Goal: Check status: Check status

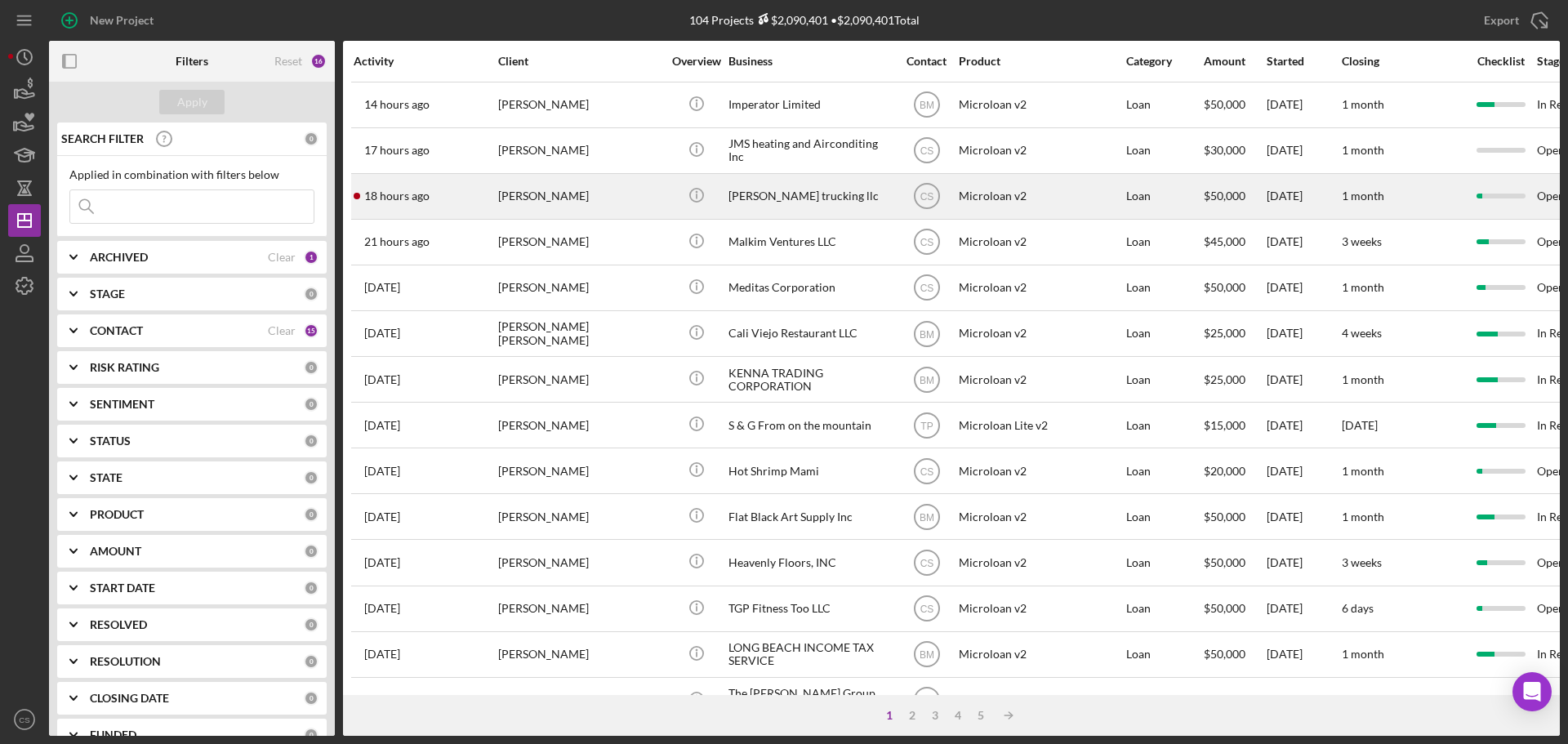
click at [601, 203] on div "[PERSON_NAME]" at bounding box center [580, 196] width 163 height 44
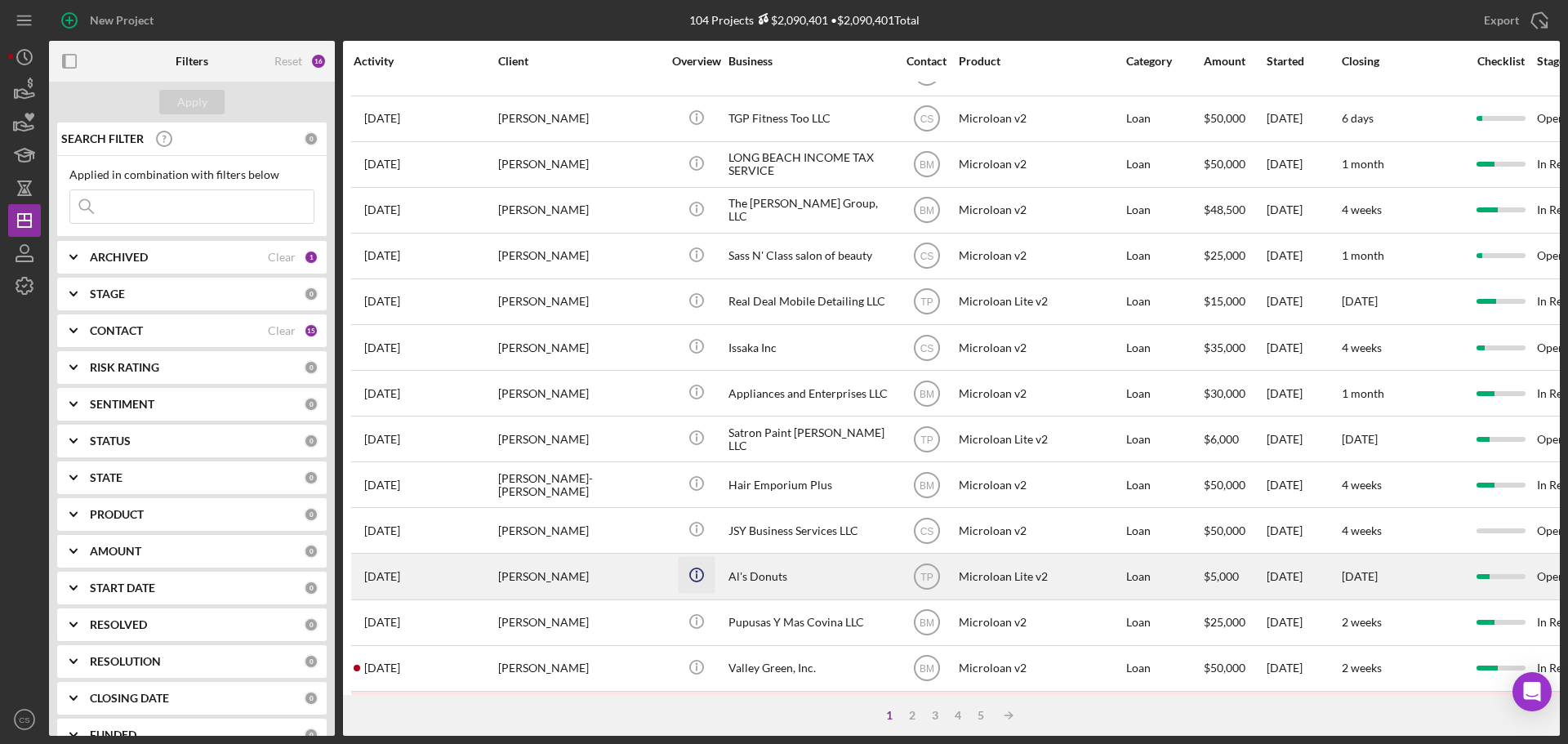
scroll to position [553, 0]
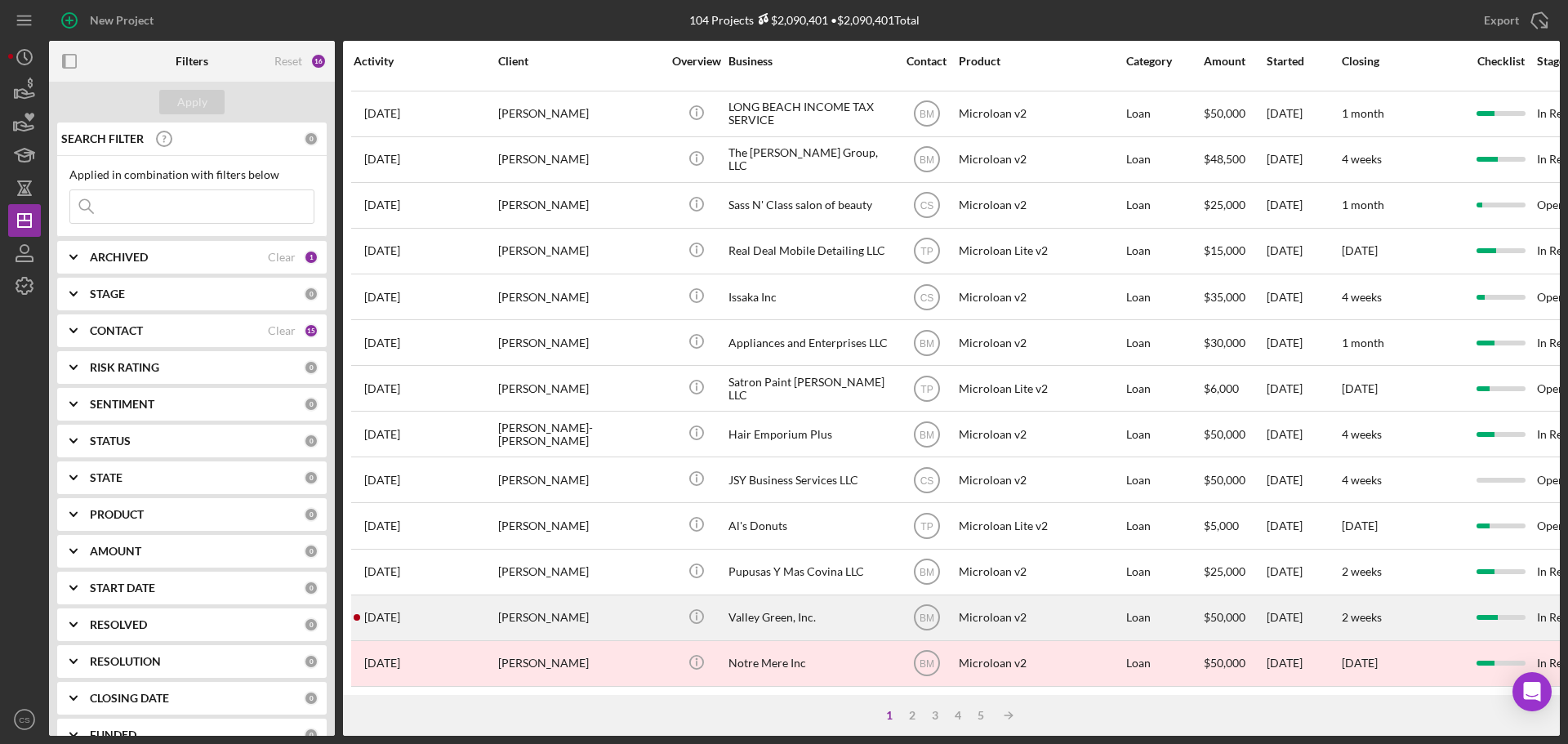
click at [612, 608] on div "[PERSON_NAME]" at bounding box center [580, 618] width 163 height 44
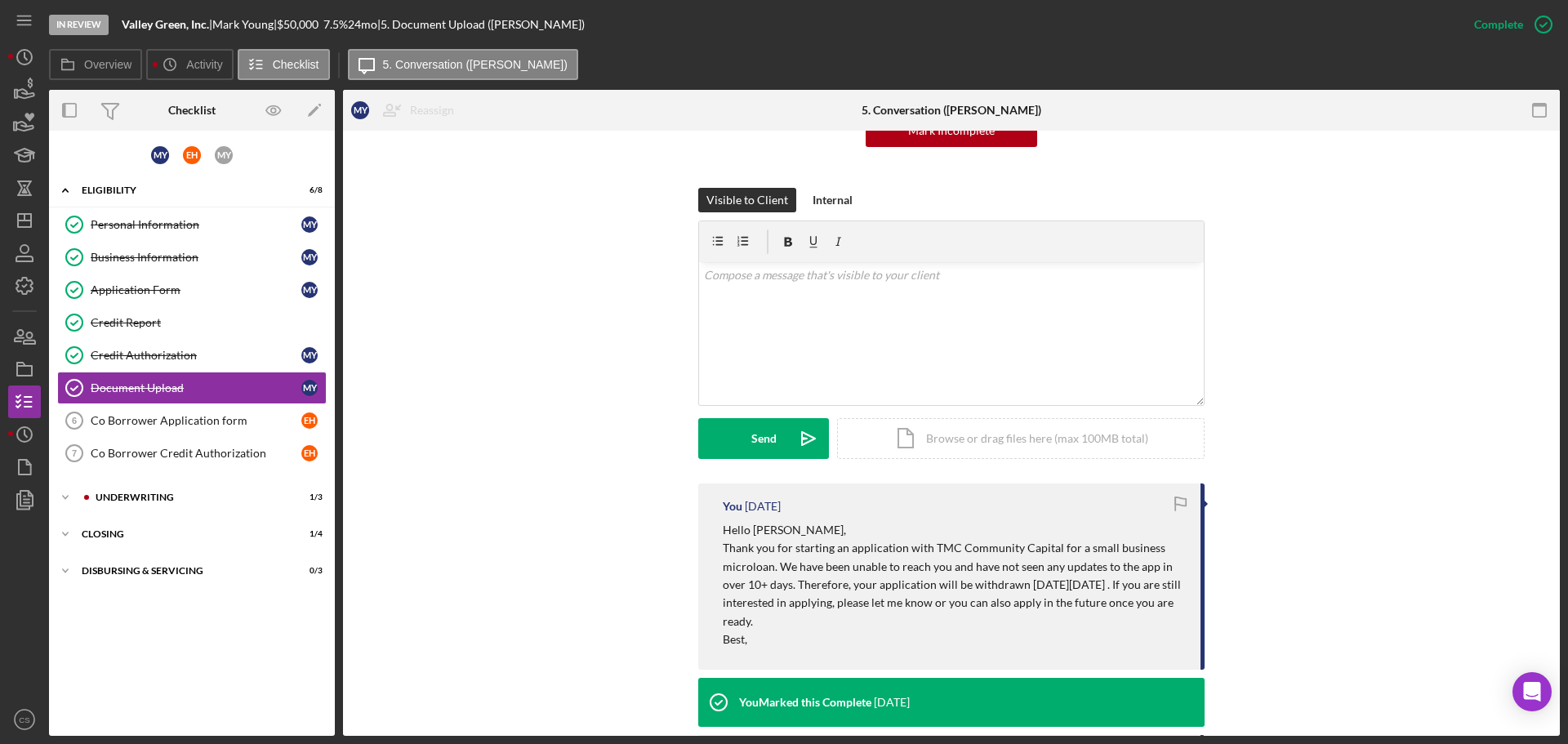
scroll to position [408, 0]
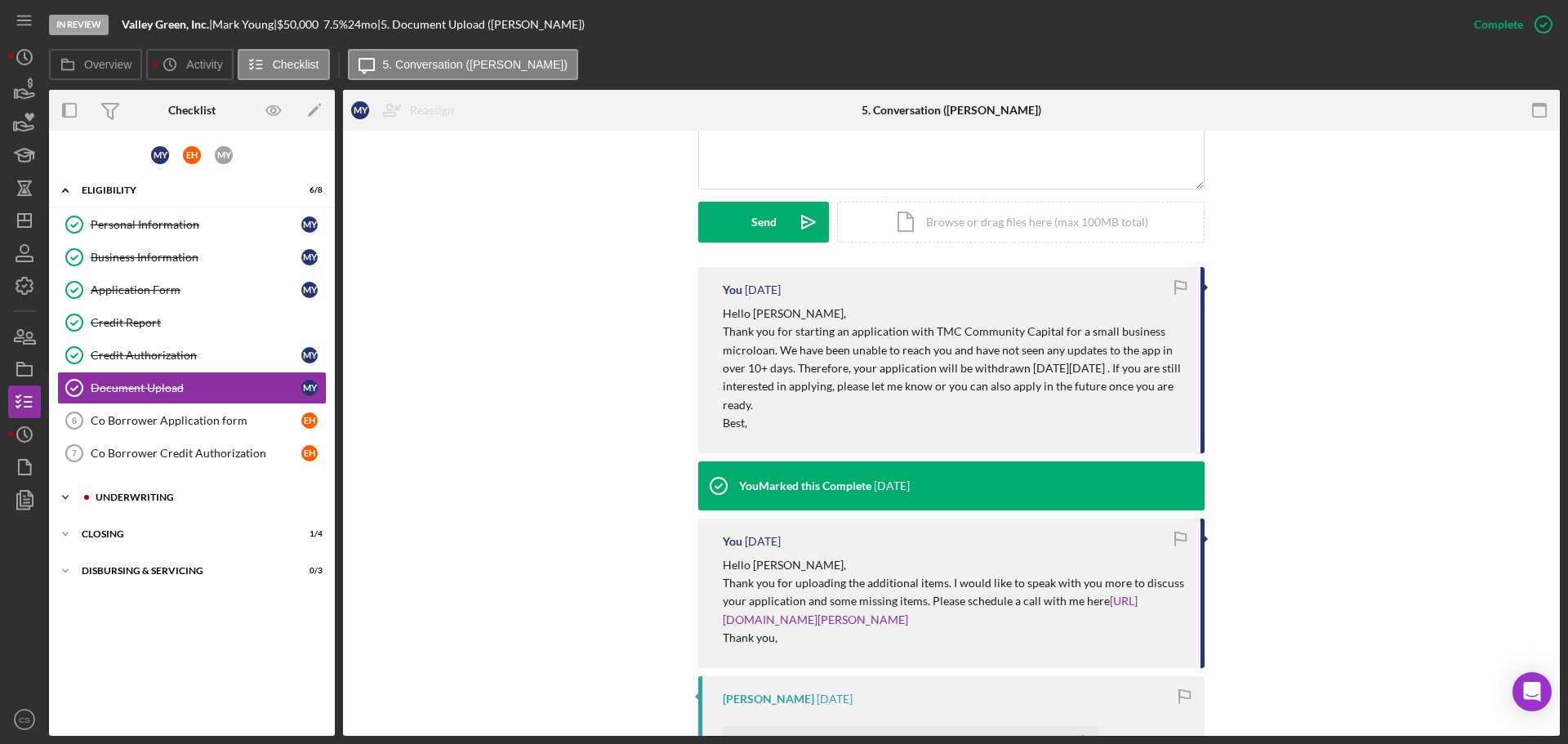
click at [201, 489] on div "Icon/Expander Underwriting 1 / 3" at bounding box center [192, 497] width 286 height 32
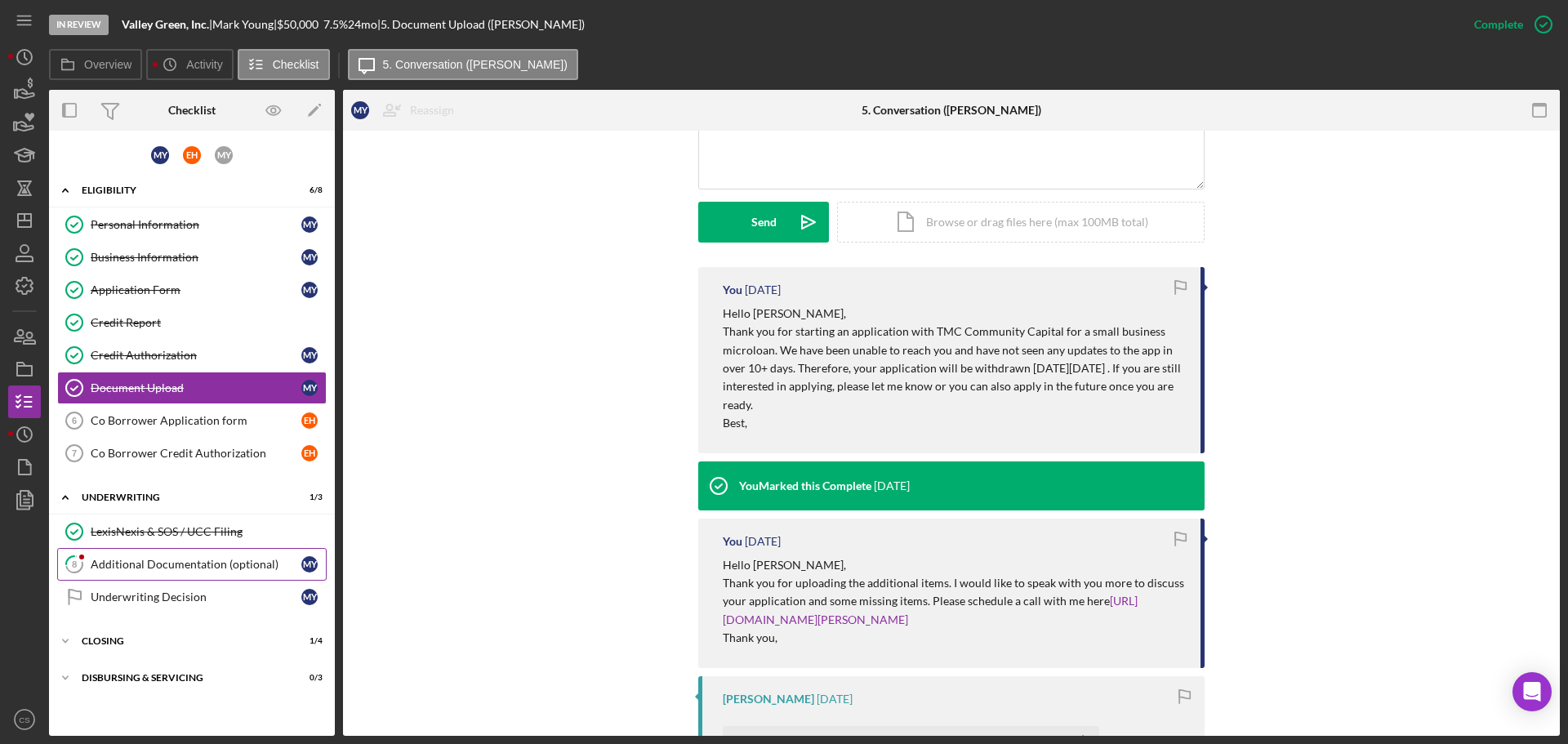
click at [185, 559] on div "Additional Documentation (optional)" at bounding box center [196, 564] width 210 height 13
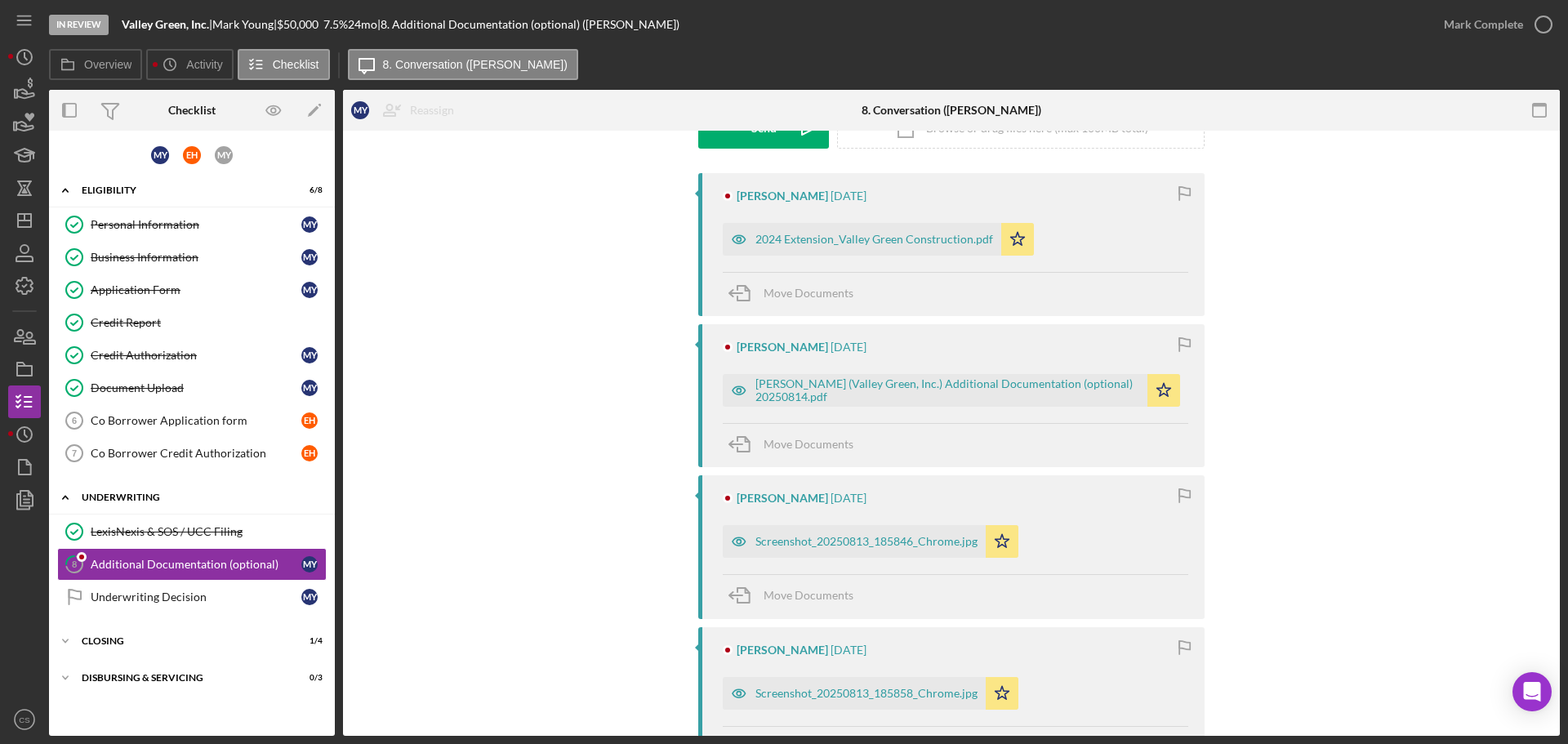
scroll to position [327, 0]
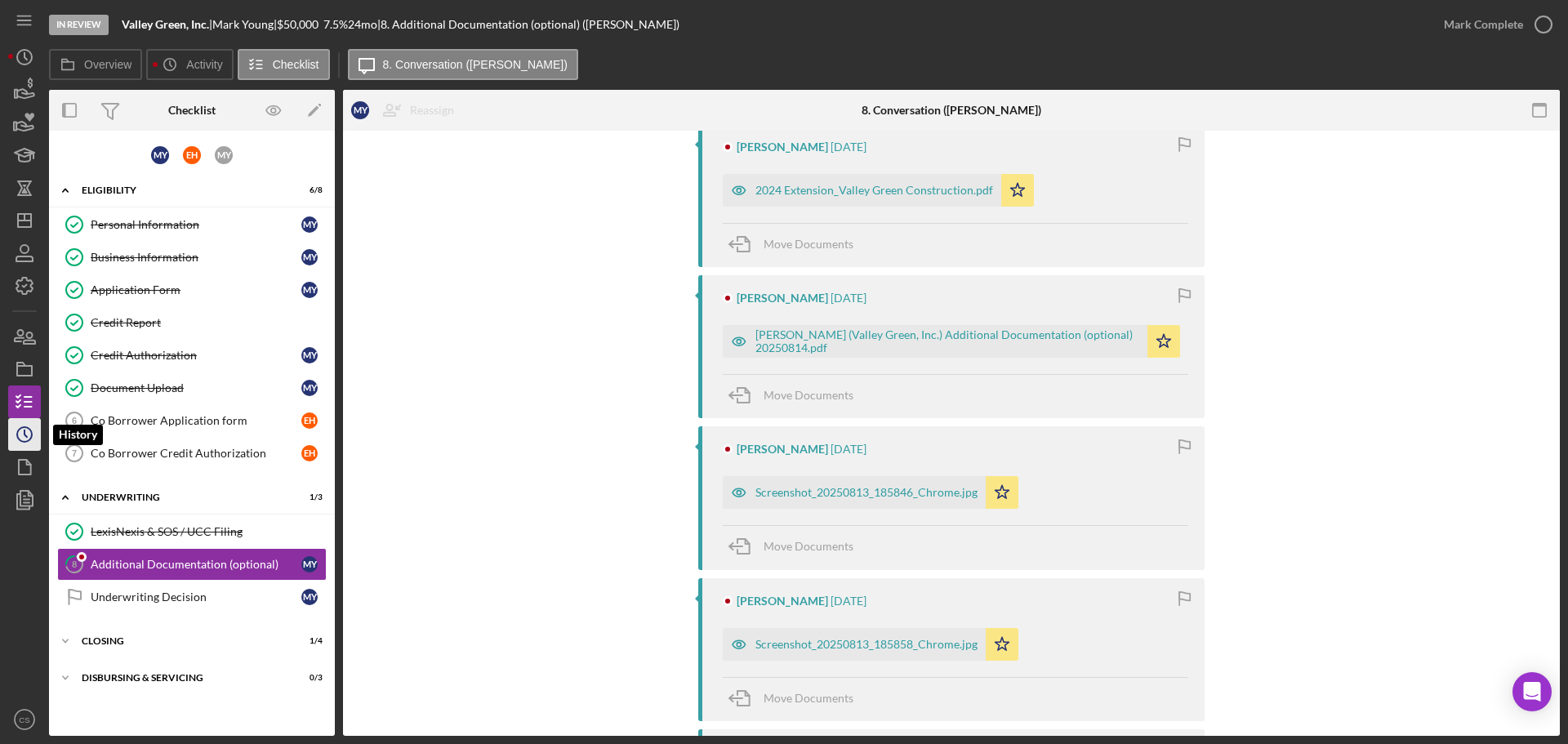
click at [28, 429] on circle "button" at bounding box center [24, 434] width 15 height 15
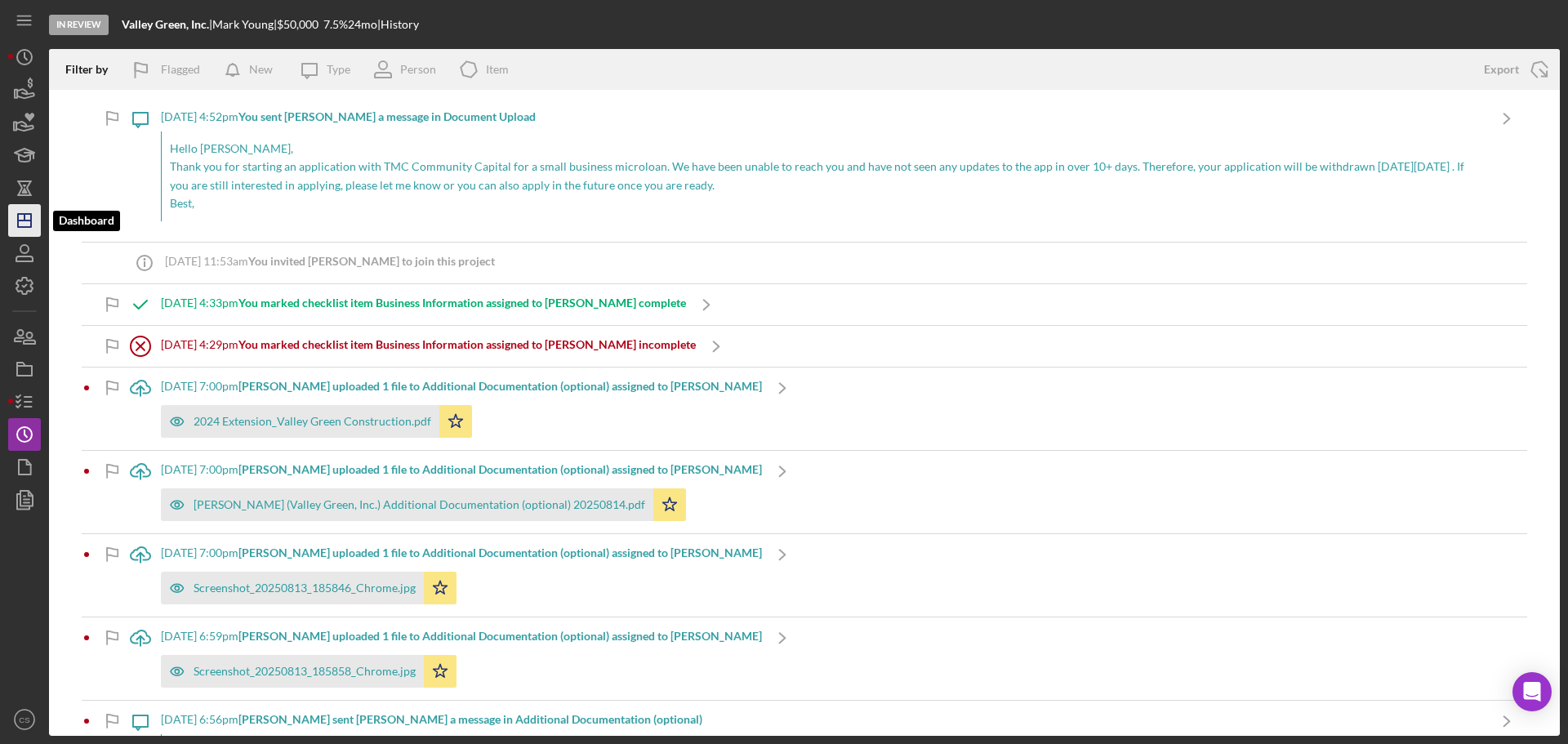
click at [28, 227] on polygon "button" at bounding box center [24, 221] width 13 height 13
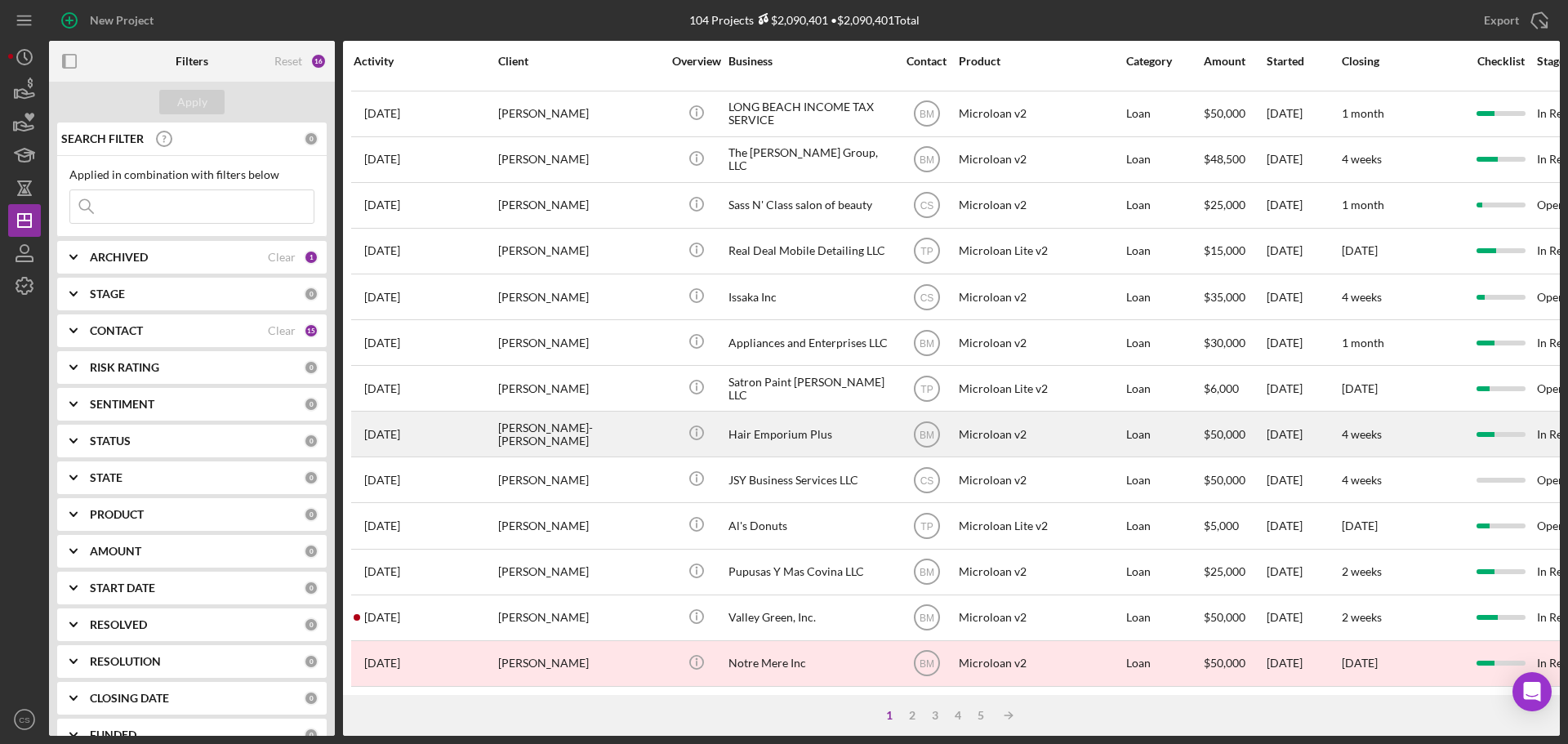
scroll to position [553, 0]
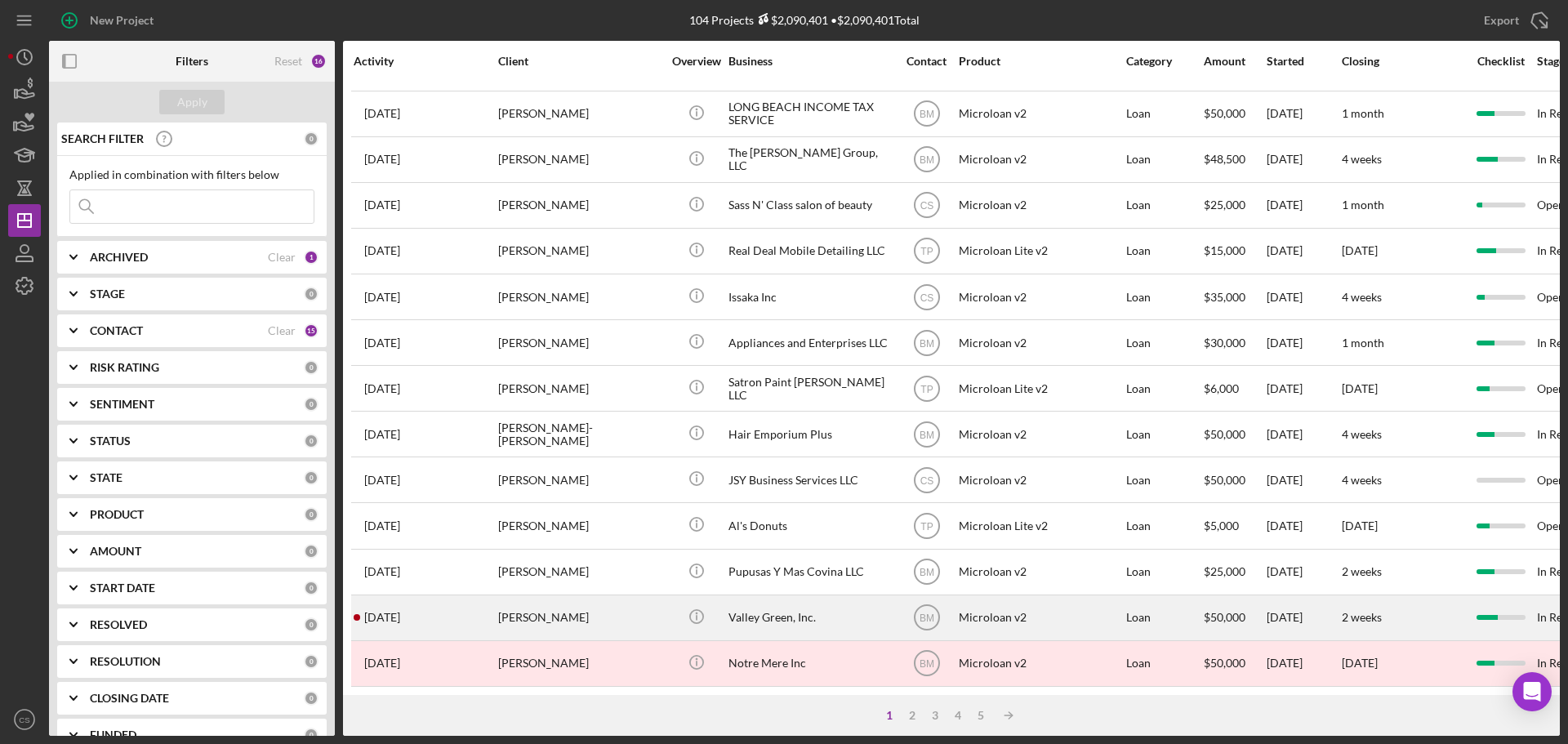
click at [657, 603] on div "[PERSON_NAME]" at bounding box center [580, 618] width 163 height 44
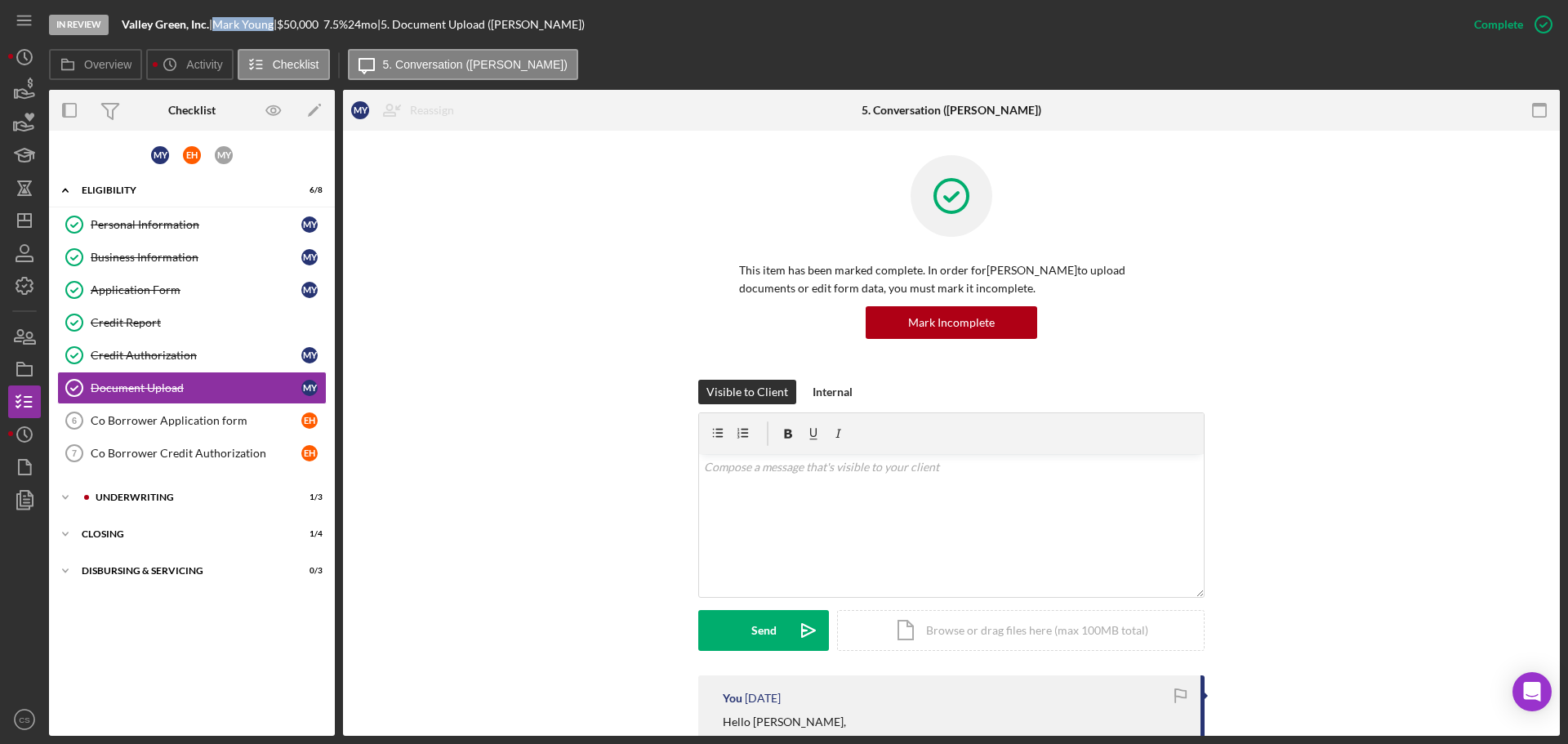
drag, startPoint x: 283, startPoint y: 23, endPoint x: 227, endPoint y: 23, distance: 56.0
click at [227, 23] on div "[PERSON_NAME] |" at bounding box center [245, 24] width 65 height 13
copy div "[PERSON_NAME]"
click at [164, 314] on link "Credit Report Credit Report" at bounding box center [192, 322] width 270 height 32
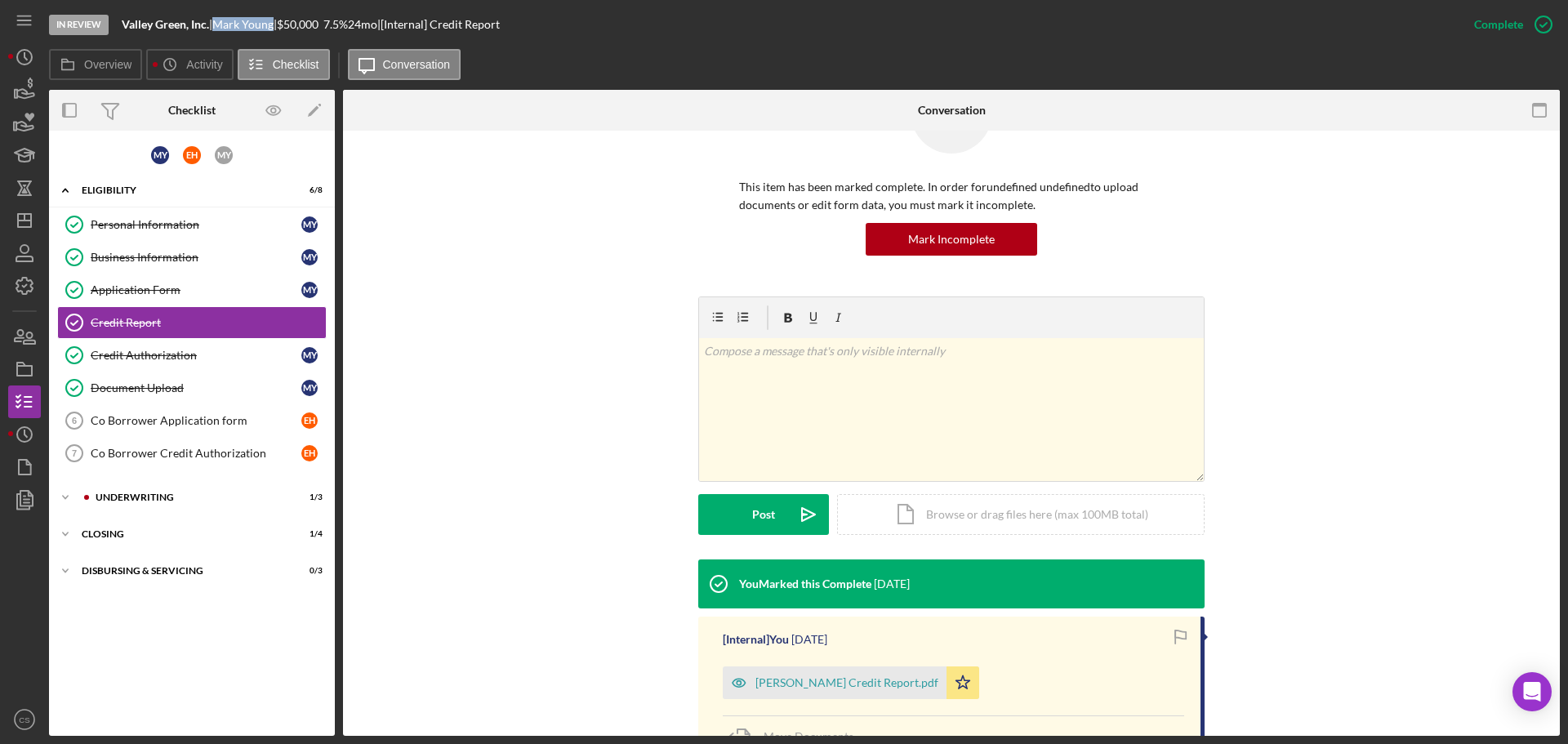
scroll to position [163, 0]
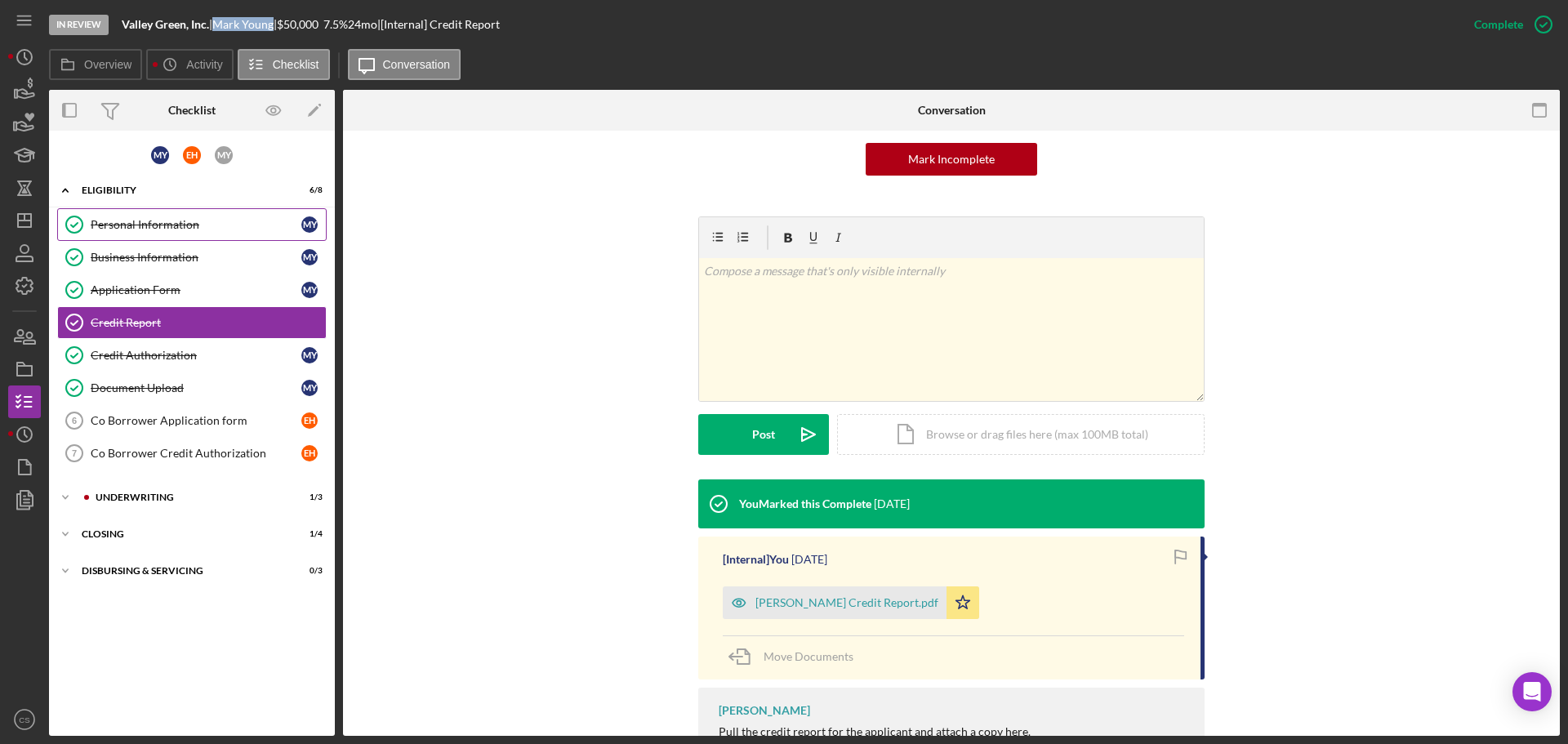
click at [167, 219] on div "Personal Information" at bounding box center [196, 224] width 210 height 13
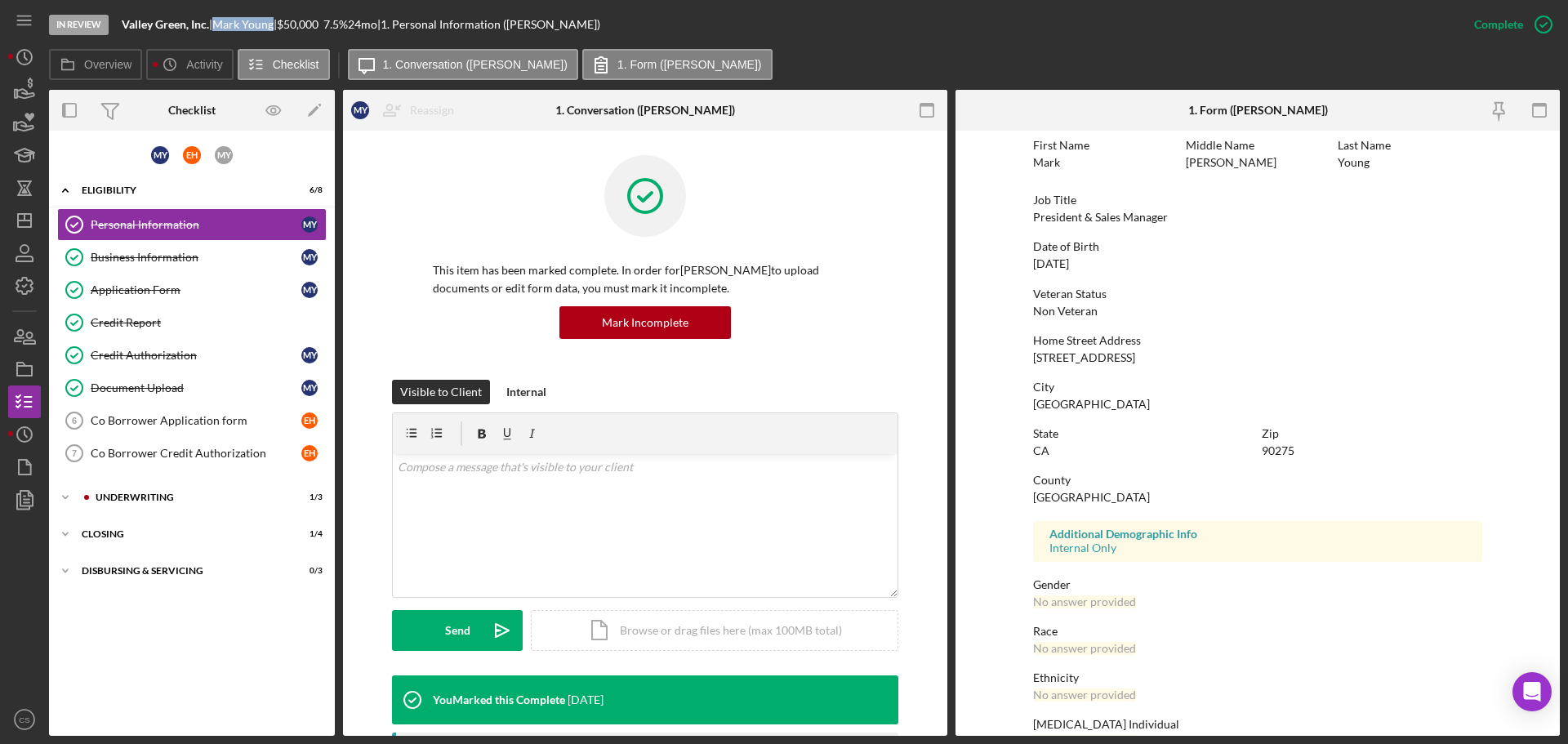
scroll to position [157, 0]
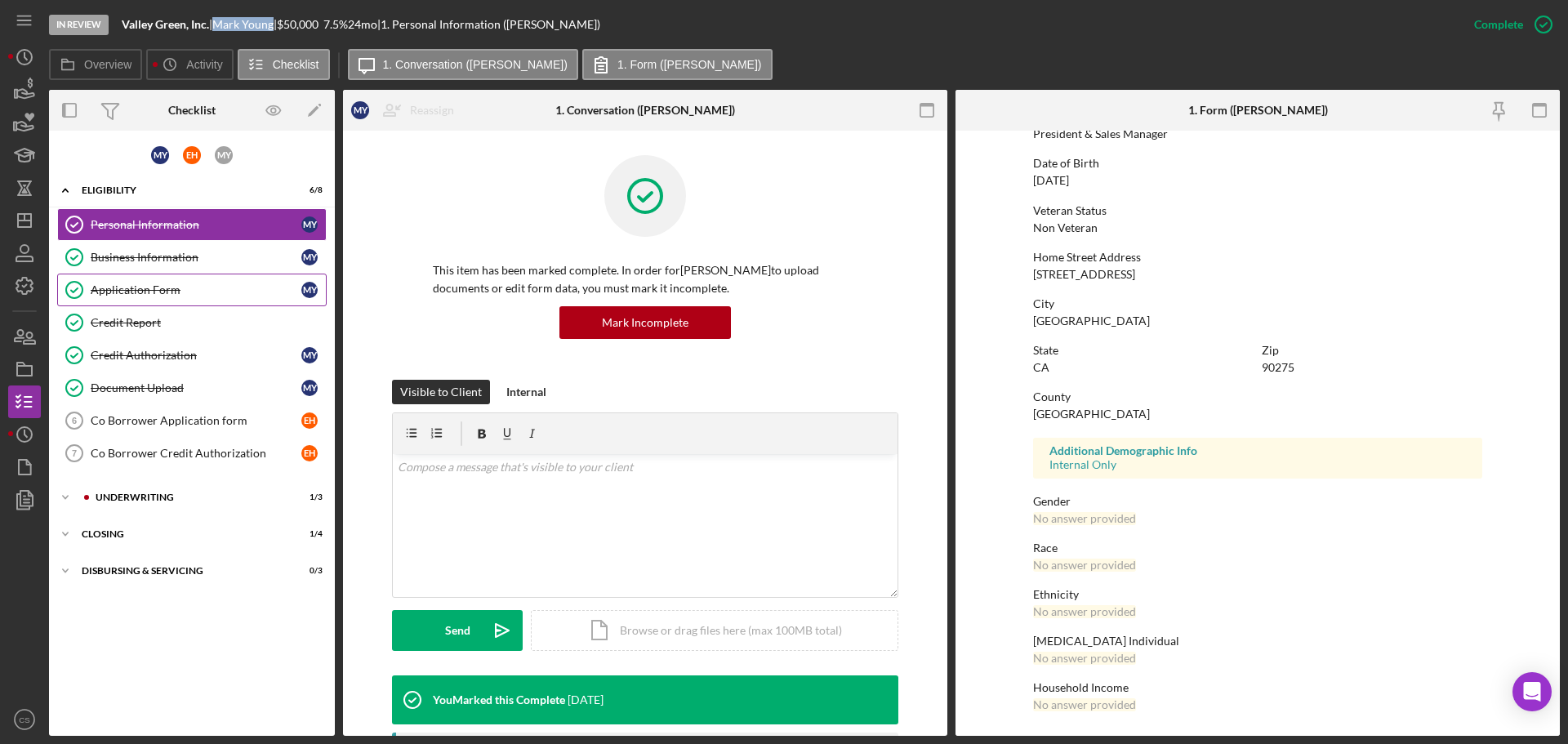
click at [222, 286] on div "Application Form" at bounding box center [196, 290] width 210 height 13
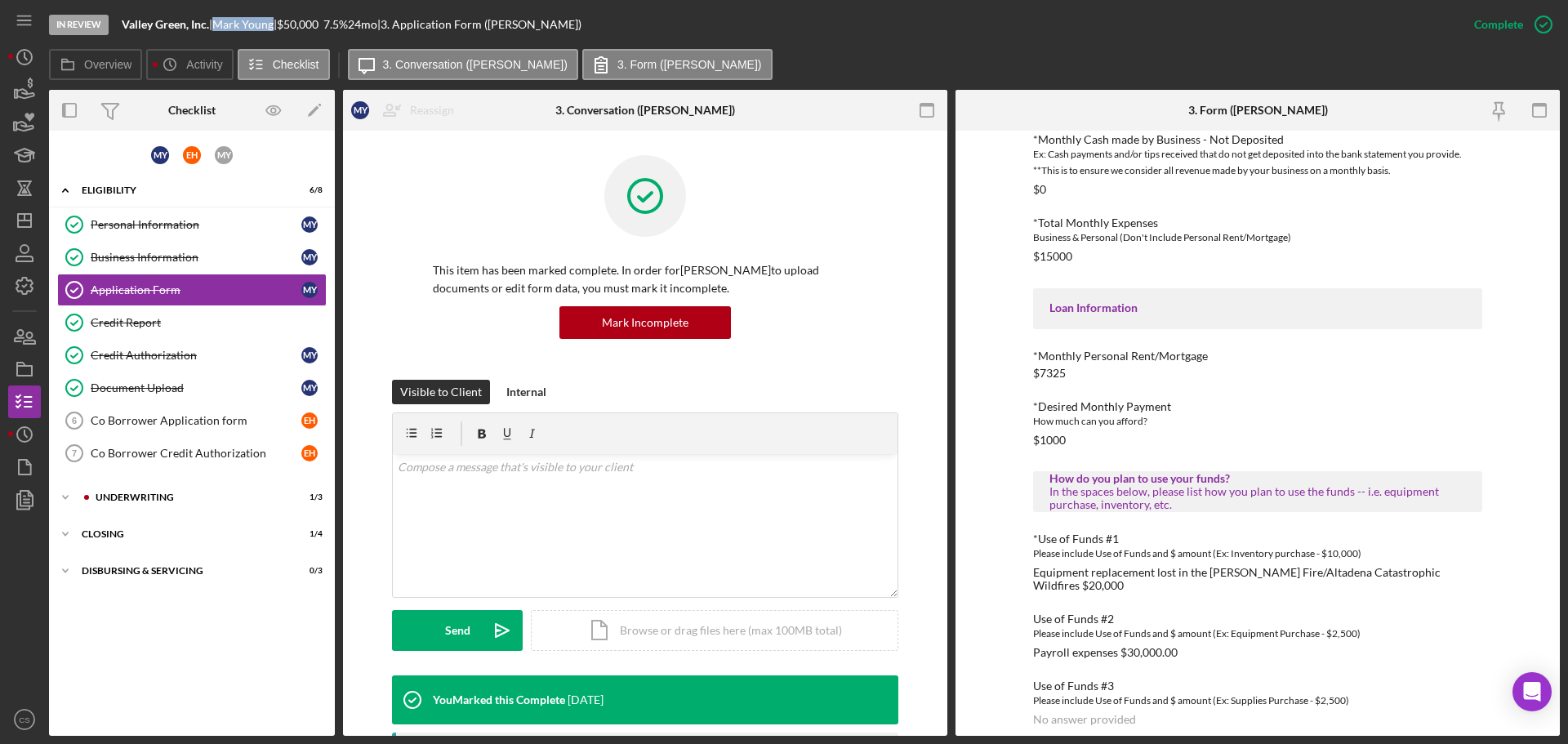
scroll to position [573, 0]
click at [24, 339] on icon "button" at bounding box center [24, 337] width 41 height 41
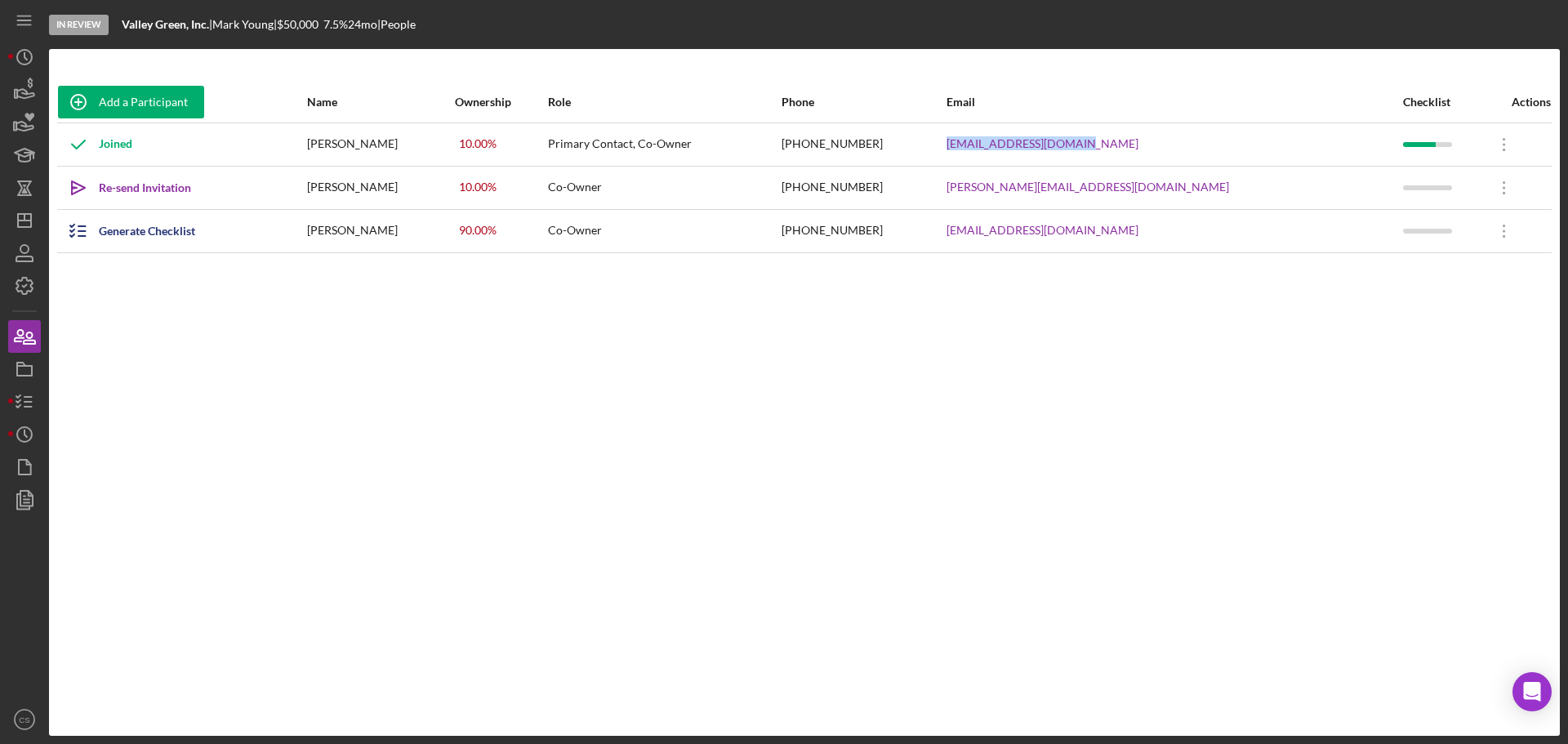
drag, startPoint x: 1266, startPoint y: 141, endPoint x: 1045, endPoint y: 141, distance: 221.0
click at [1045, 141] on tr "Joined [PERSON_NAME] 10.00 % Primary Contact, Co-Owner [PHONE_NUMBER] [EMAIL_AD…" at bounding box center [804, 144] width 1494 height 44
copy tr "[EMAIL_ADDRESS][DOMAIN_NAME]"
drag, startPoint x: 192, startPoint y: 21, endPoint x: 104, endPoint y: 28, distance: 88.3
click at [104, 28] on div "In Review Valley Green, Inc. | [PERSON_NAME] | $50,000 $50,000 7.5 % 24 mo | Pe…" at bounding box center [804, 24] width 1511 height 49
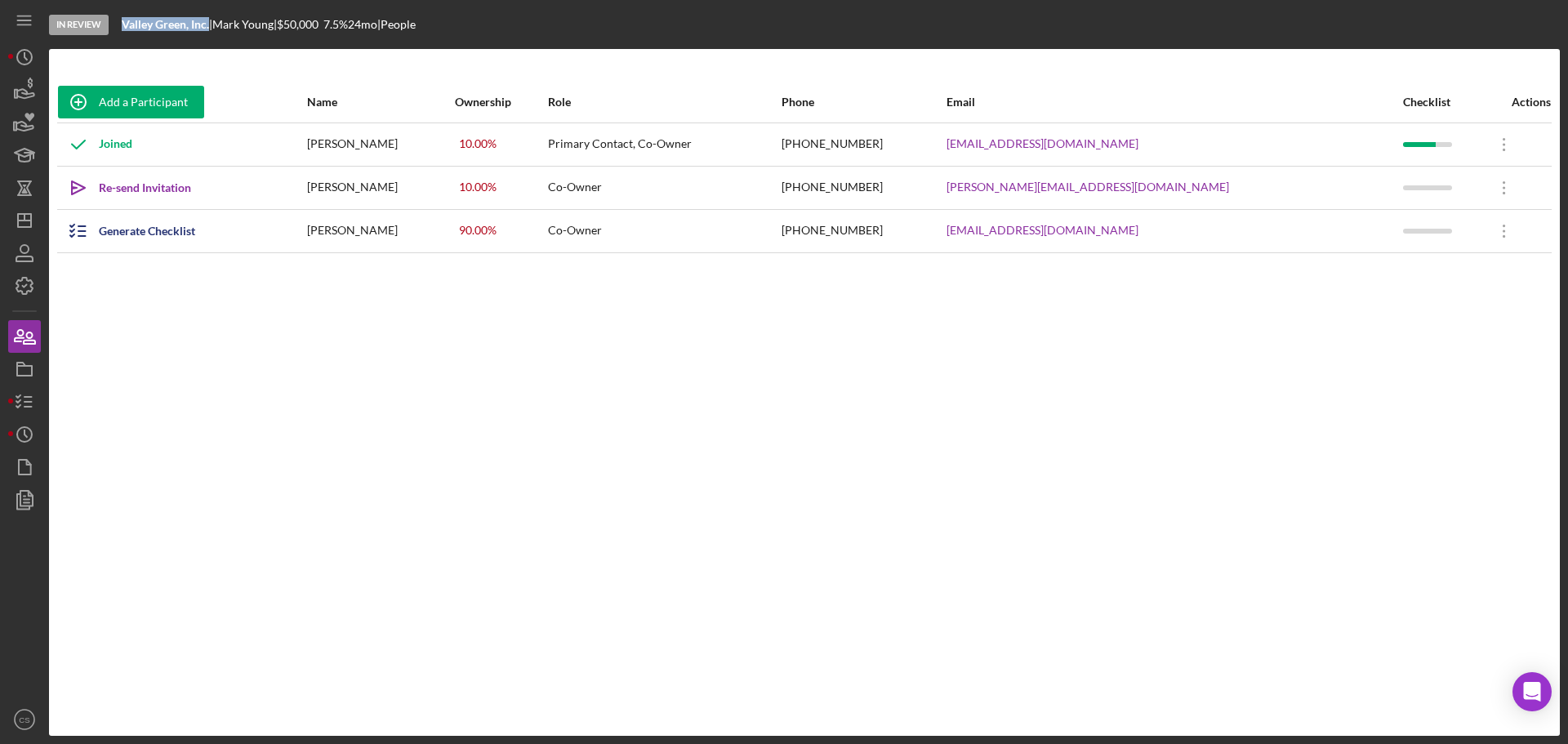
copy div "Valley Green, Inc."
click at [31, 227] on polygon "button" at bounding box center [24, 221] width 13 height 13
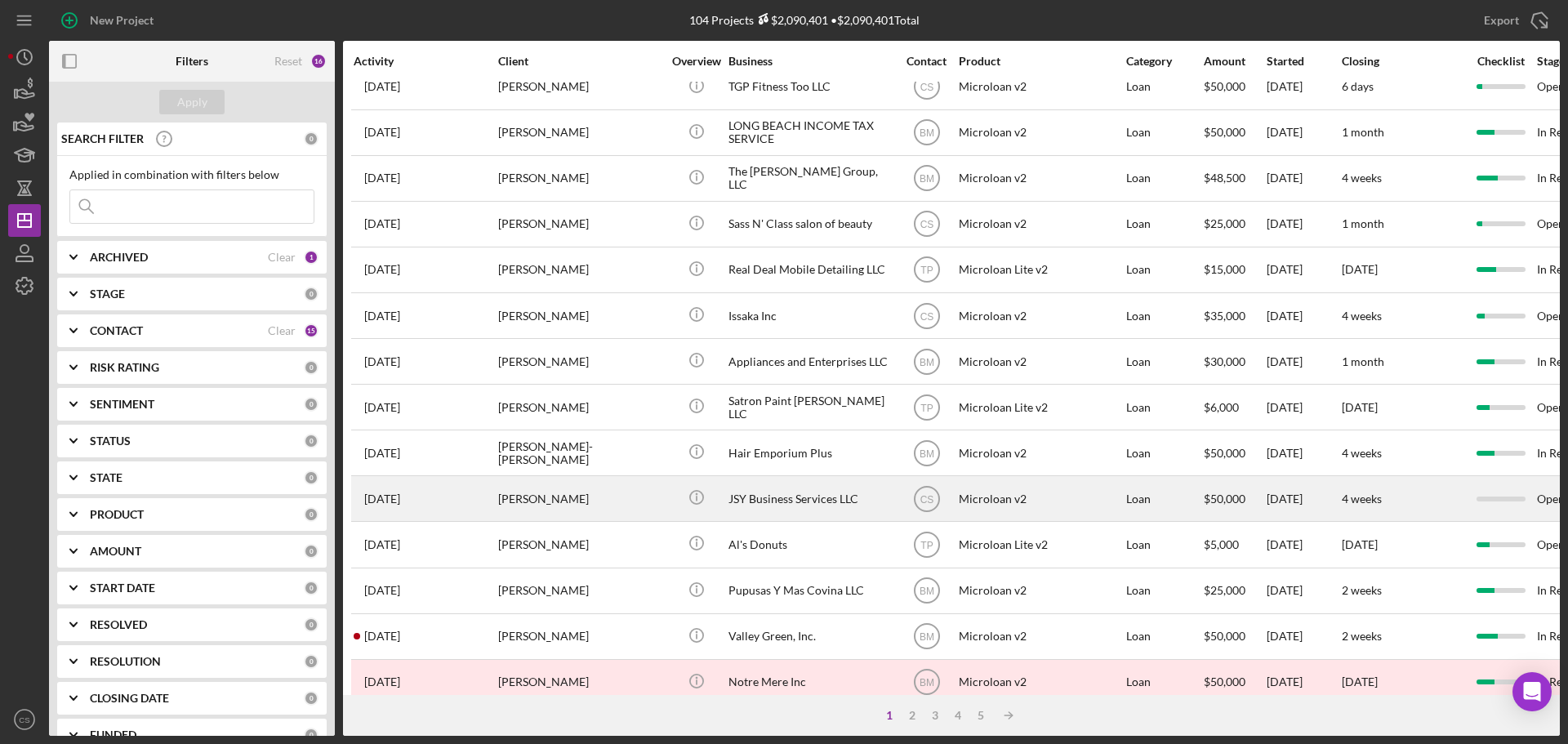
scroll to position [553, 0]
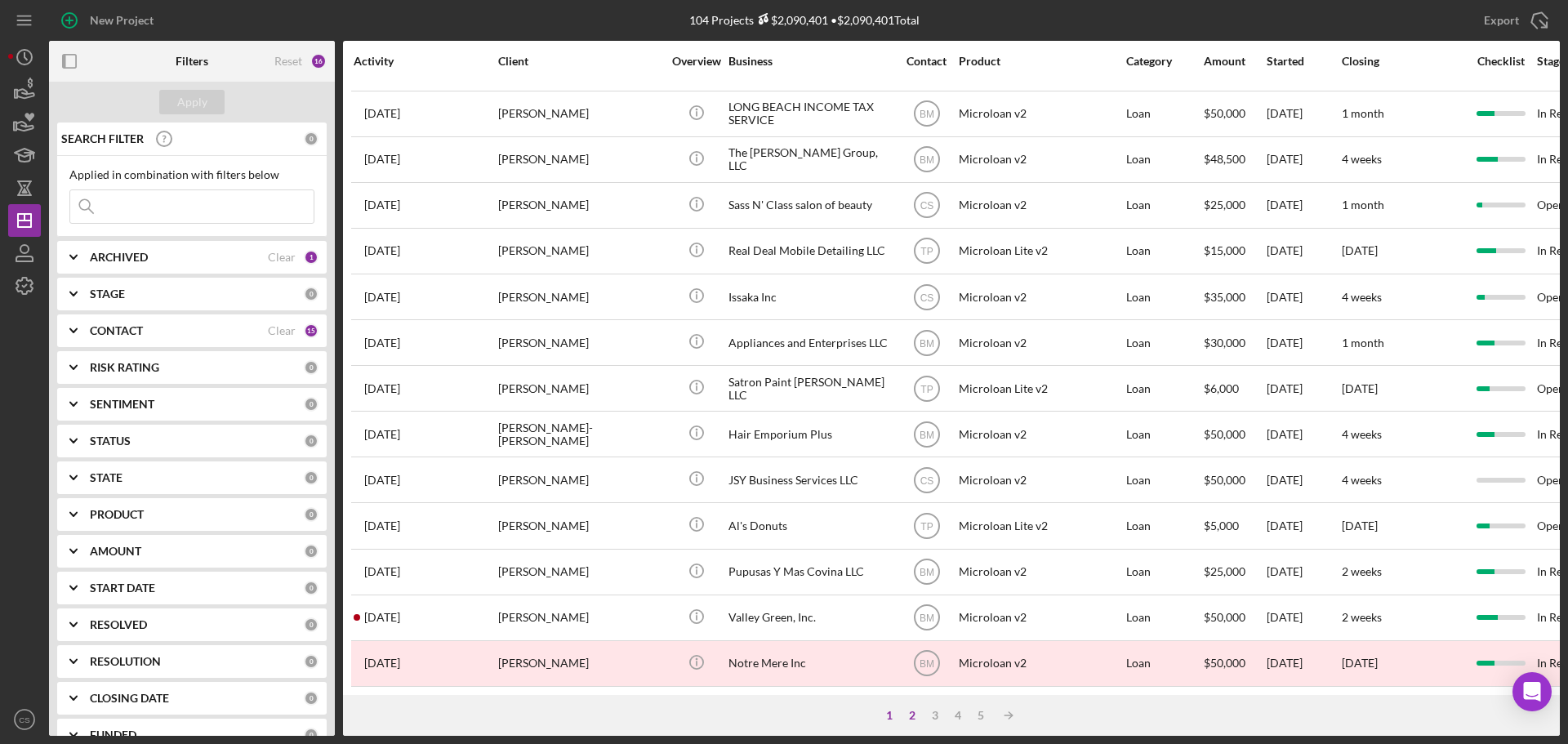
click at [913, 714] on div "2" at bounding box center [911, 715] width 23 height 13
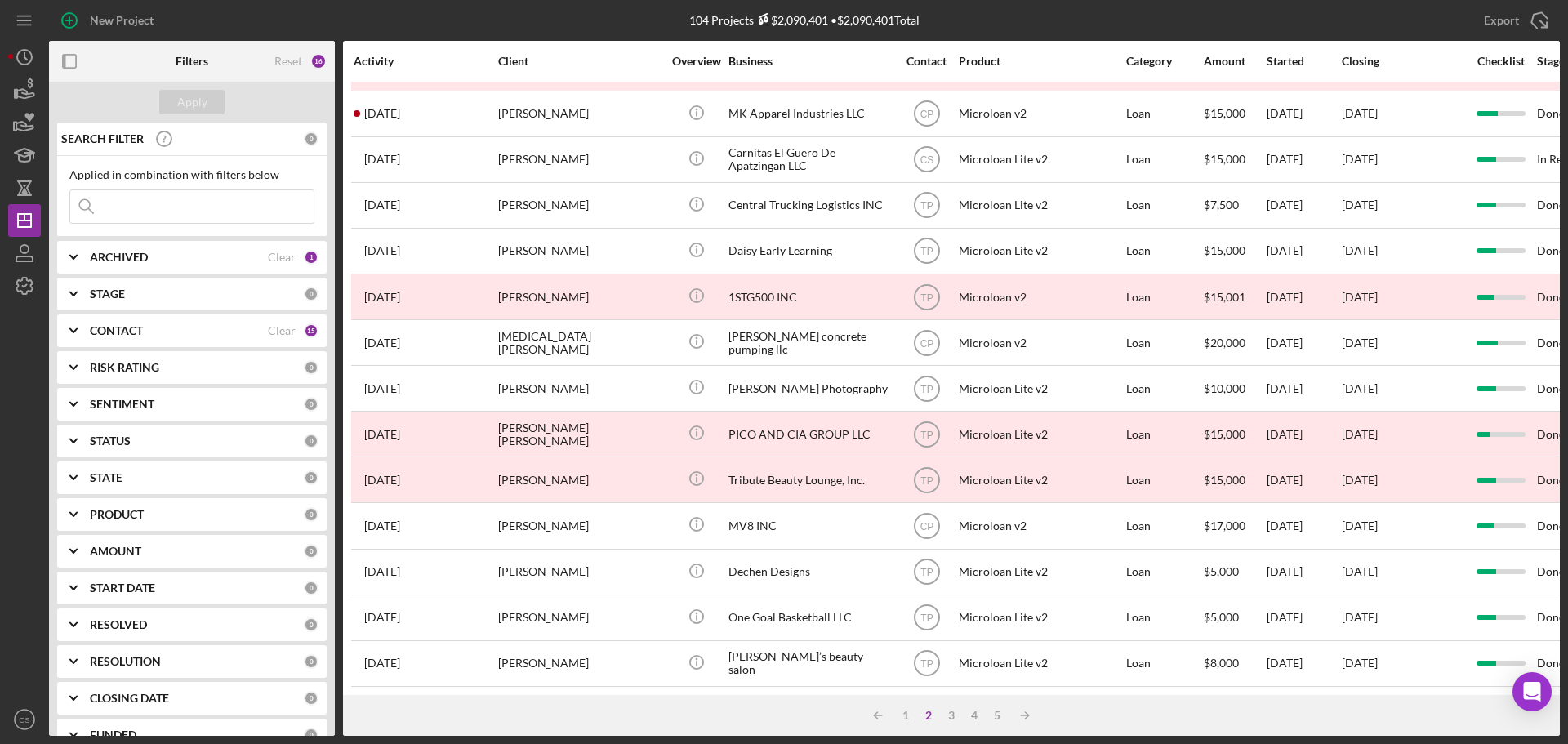
click at [201, 194] on input at bounding box center [192, 206] width 243 height 32
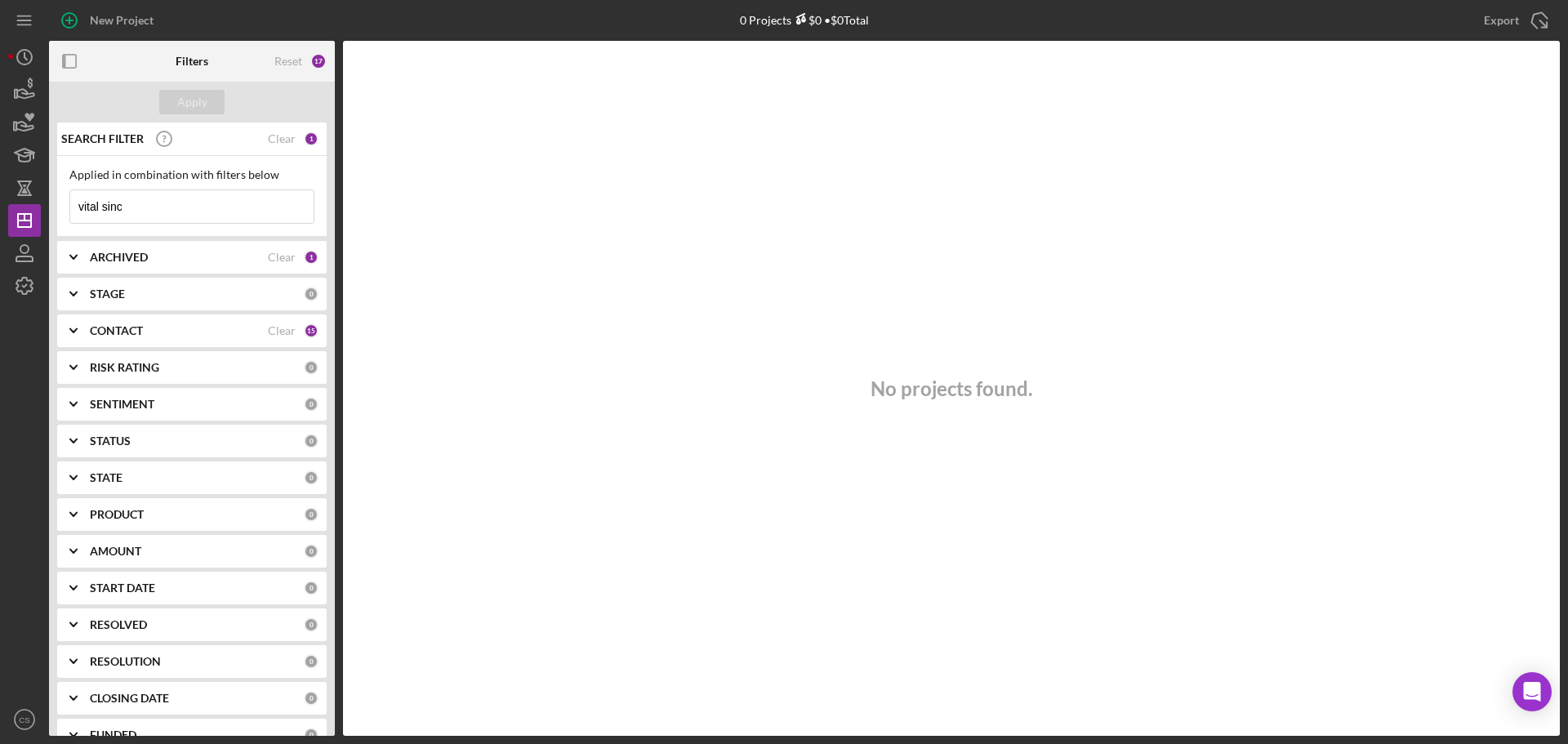
click at [145, 205] on input "vital sinc" at bounding box center [192, 206] width 243 height 32
type input "vital sync"
click at [131, 260] on b "ARCHIVED" at bounding box center [119, 257] width 58 height 13
click at [82, 350] on input "Archived" at bounding box center [79, 351] width 17 height 17
checkbox input "true"
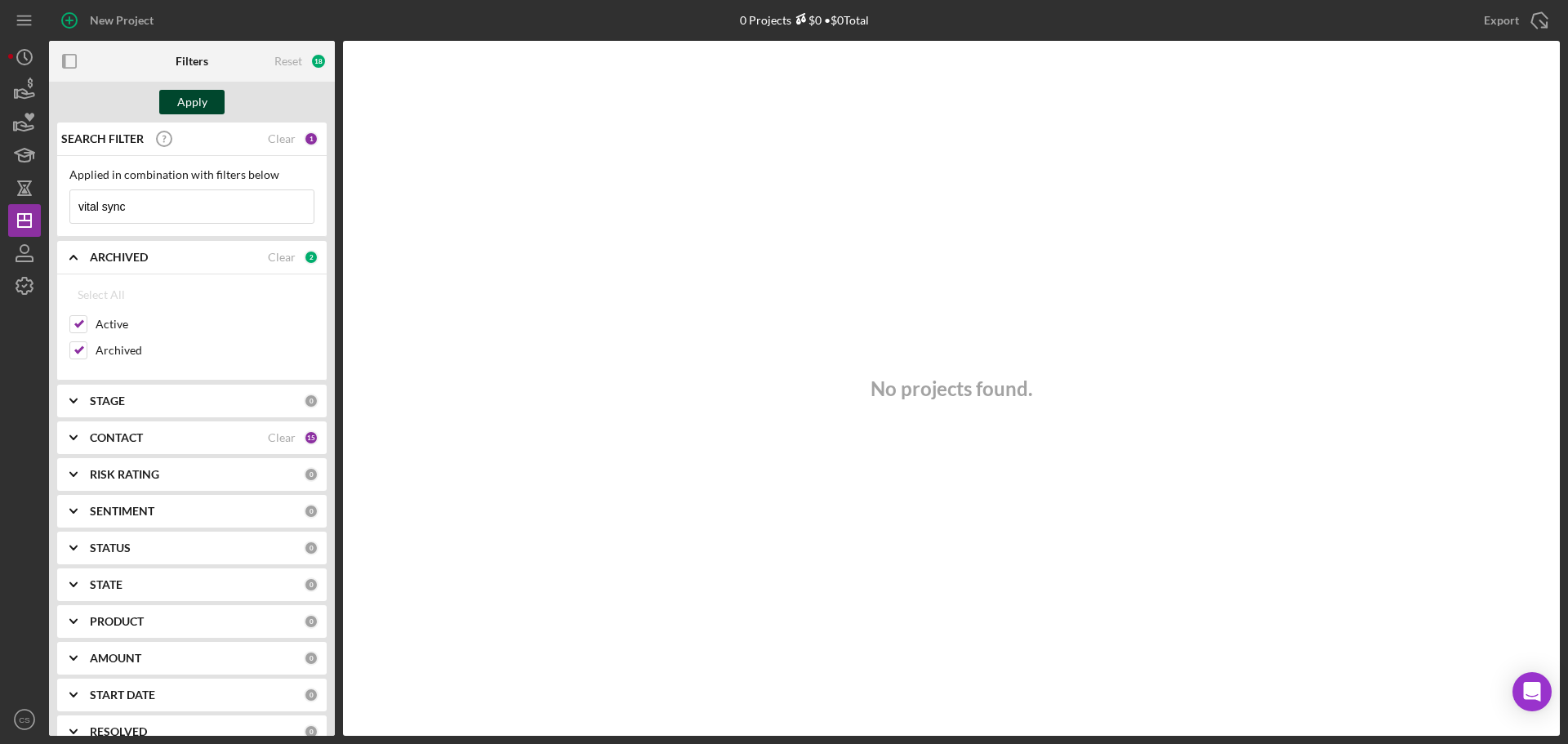
click at [185, 96] on div "Apply" at bounding box center [192, 102] width 31 height 24
drag, startPoint x: 162, startPoint y: 209, endPoint x: 96, endPoint y: 208, distance: 66.0
click at [96, 208] on input "vital sync" at bounding box center [192, 206] width 243 height 32
drag, startPoint x: 269, startPoint y: 203, endPoint x: 56, endPoint y: 222, distance: 213.8
click at [56, 222] on div "SEARCH FILTER Clear 1 Applied in combination with filters below vital Icon/Menu…" at bounding box center [192, 429] width 286 height 613
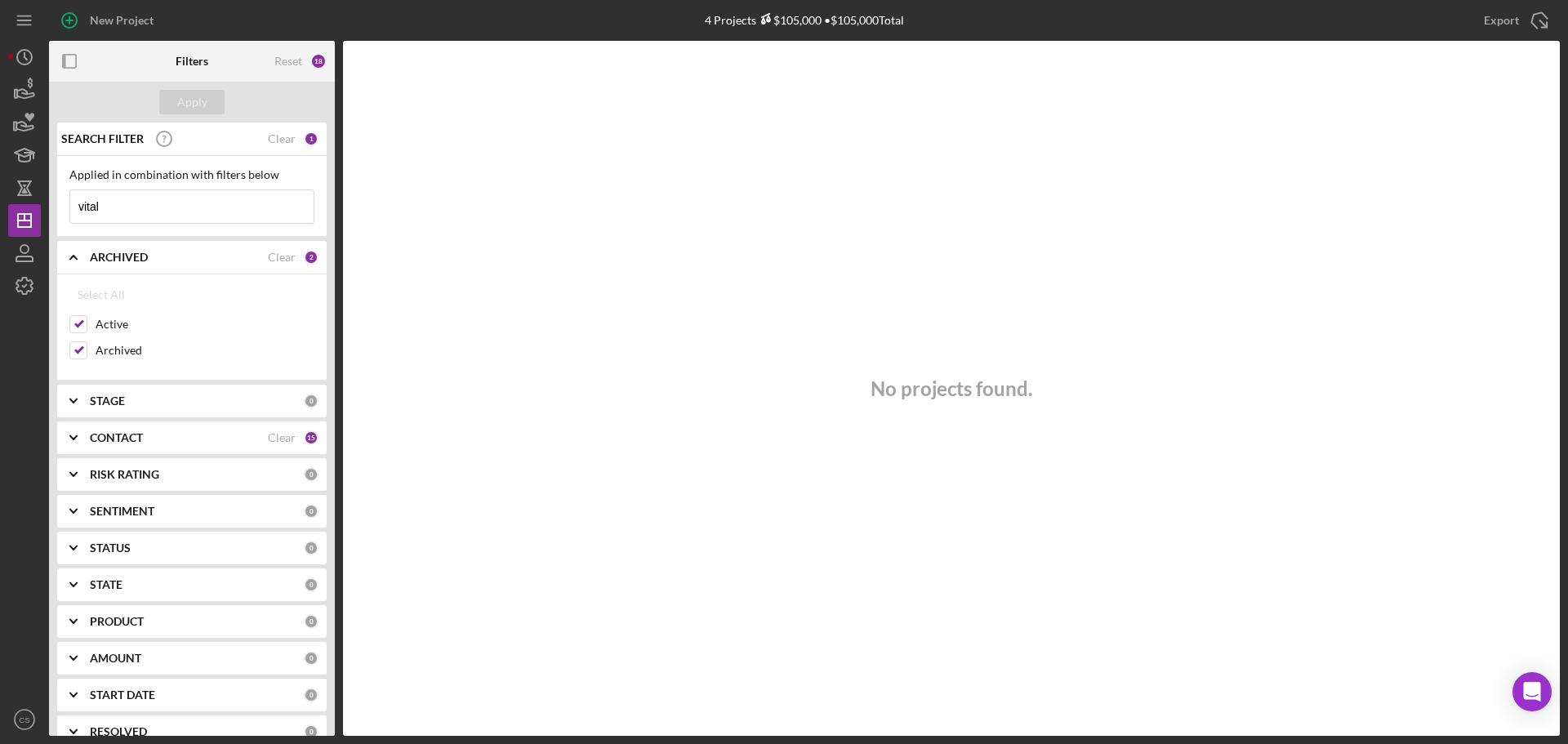
paste input "VitalSync LLC"
type input "VitalSync LLC"
click at [186, 96] on div "Apply" at bounding box center [192, 102] width 31 height 24
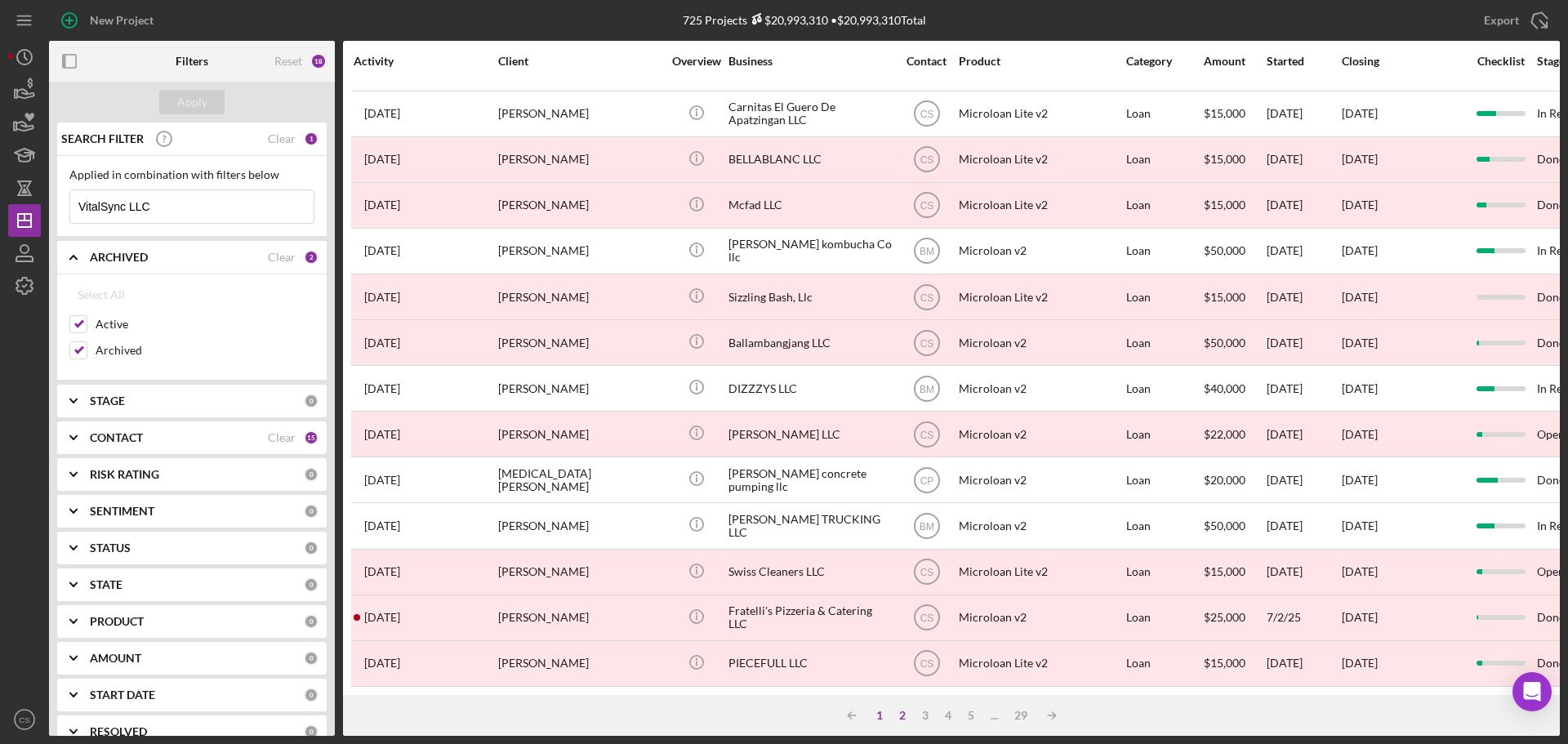
click at [880, 716] on div "1" at bounding box center [879, 715] width 23 height 13
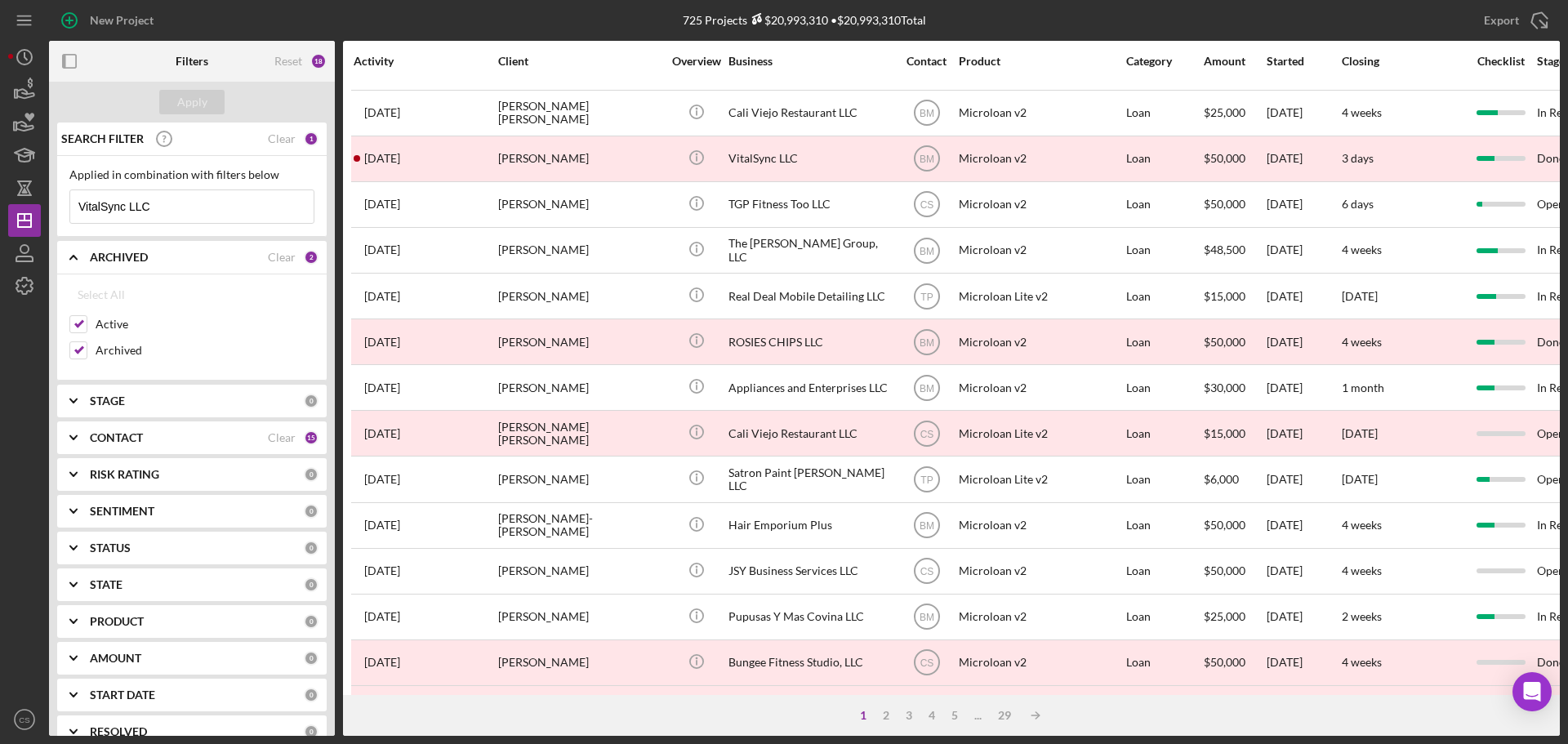
scroll to position [0, 0]
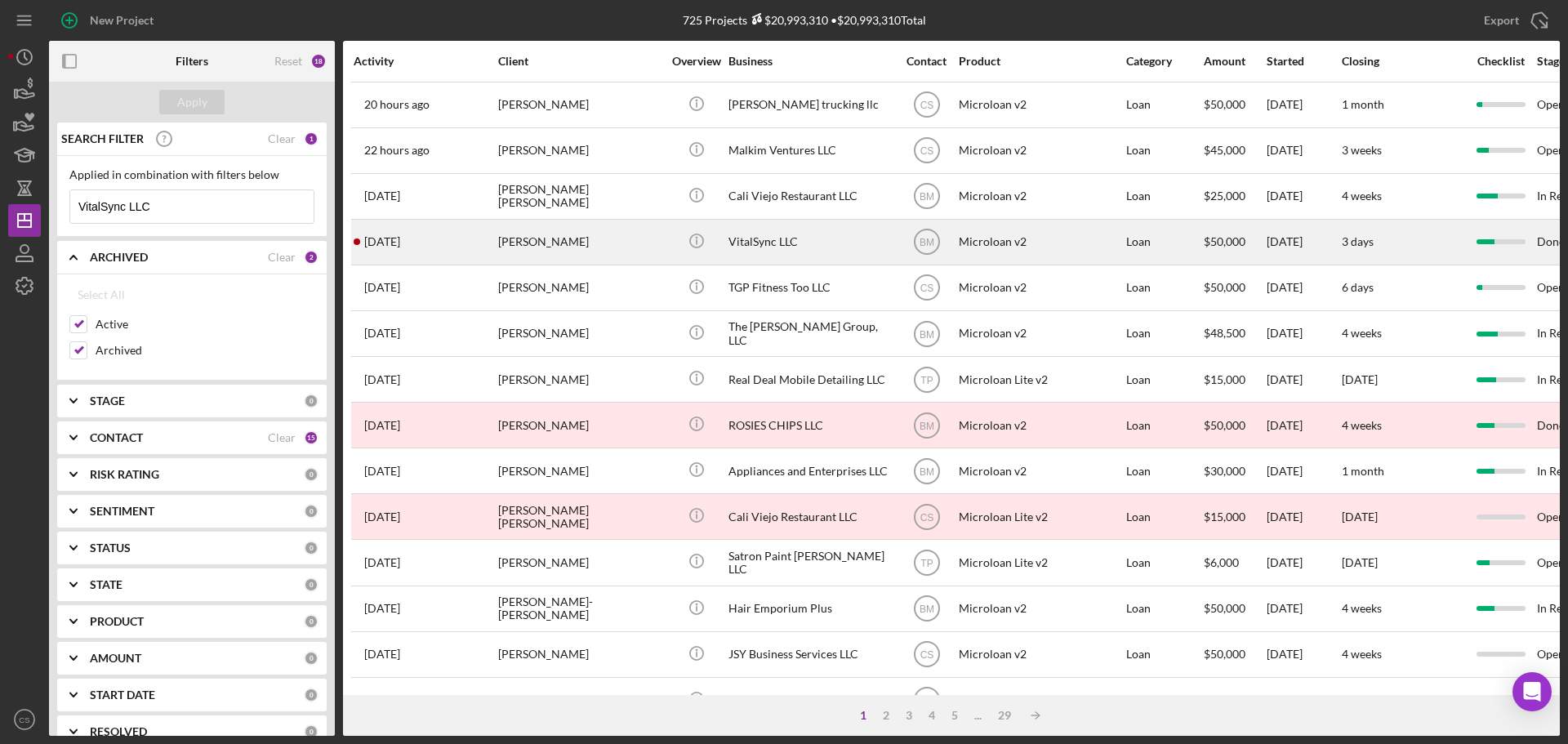
click at [631, 230] on div "[PERSON_NAME]" at bounding box center [580, 242] width 163 height 44
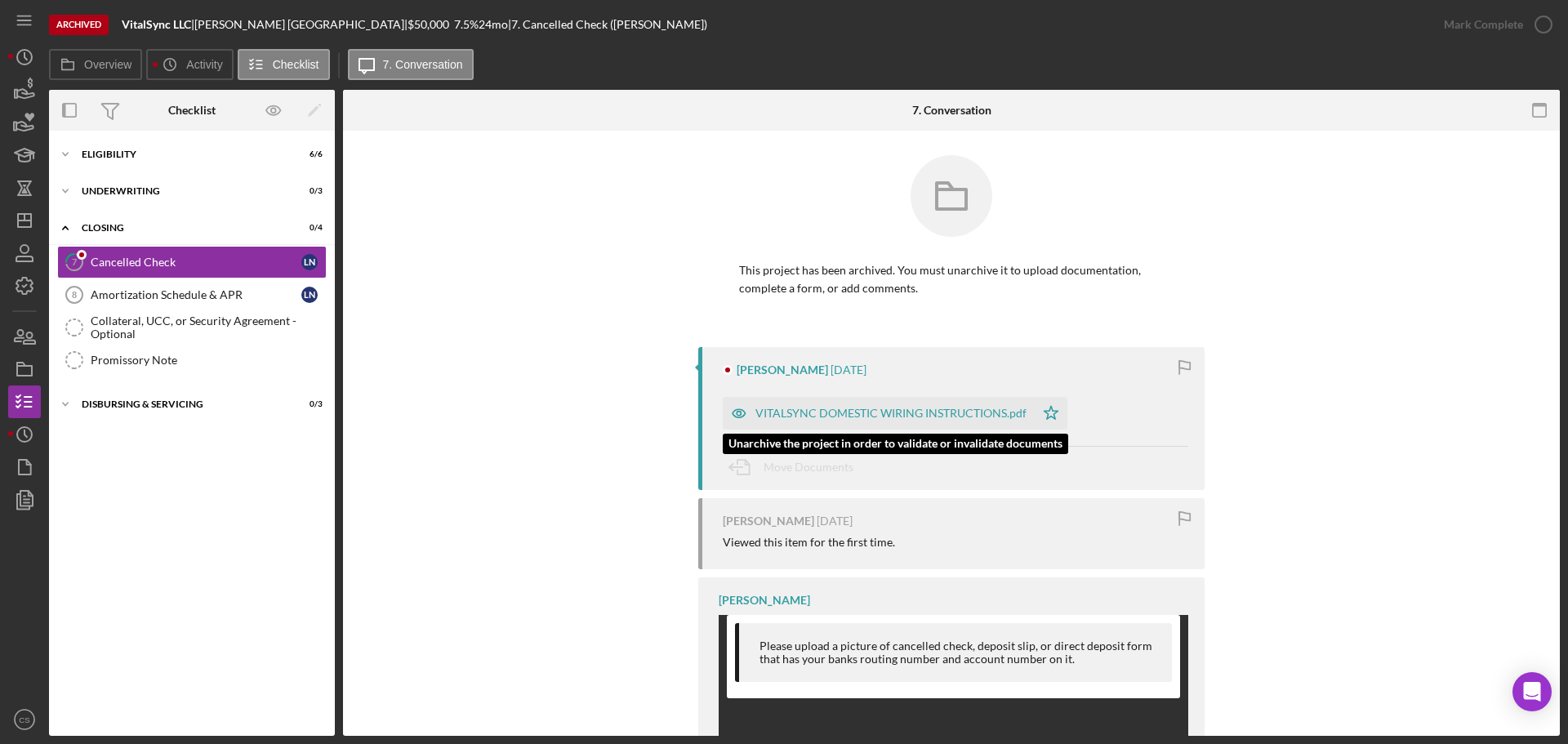
click at [831, 415] on div "VITALSYNC DOMESTIC WIRING INSTRUCTIONS.pdf" at bounding box center [890, 413] width 271 height 13
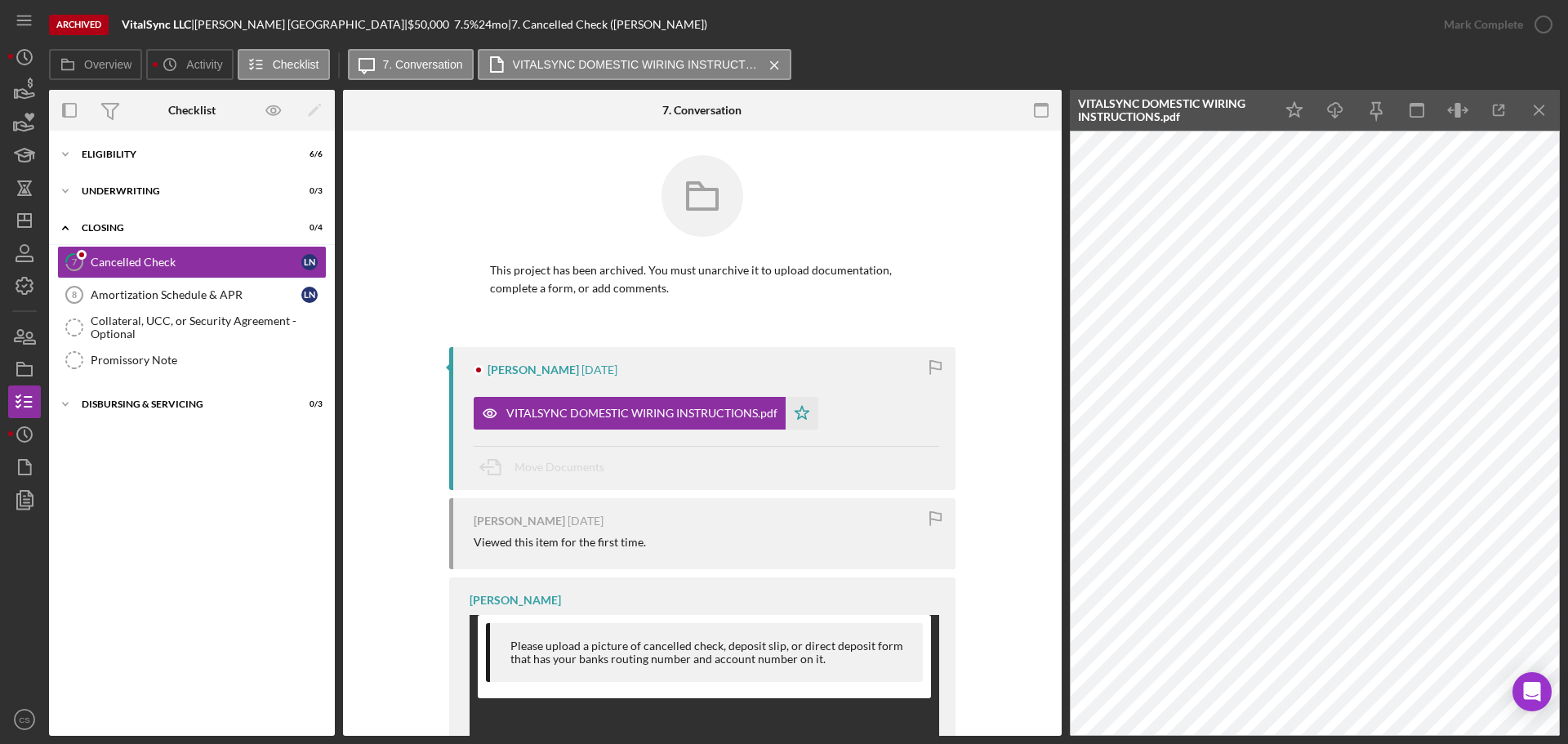
click at [402, 243] on div "This project has been archived. You must unarchive it to upload documentation, …" at bounding box center [702, 250] width 669 height 192
click at [160, 144] on div "Icon/Expander Eligibility 6 / 6" at bounding box center [192, 154] width 286 height 32
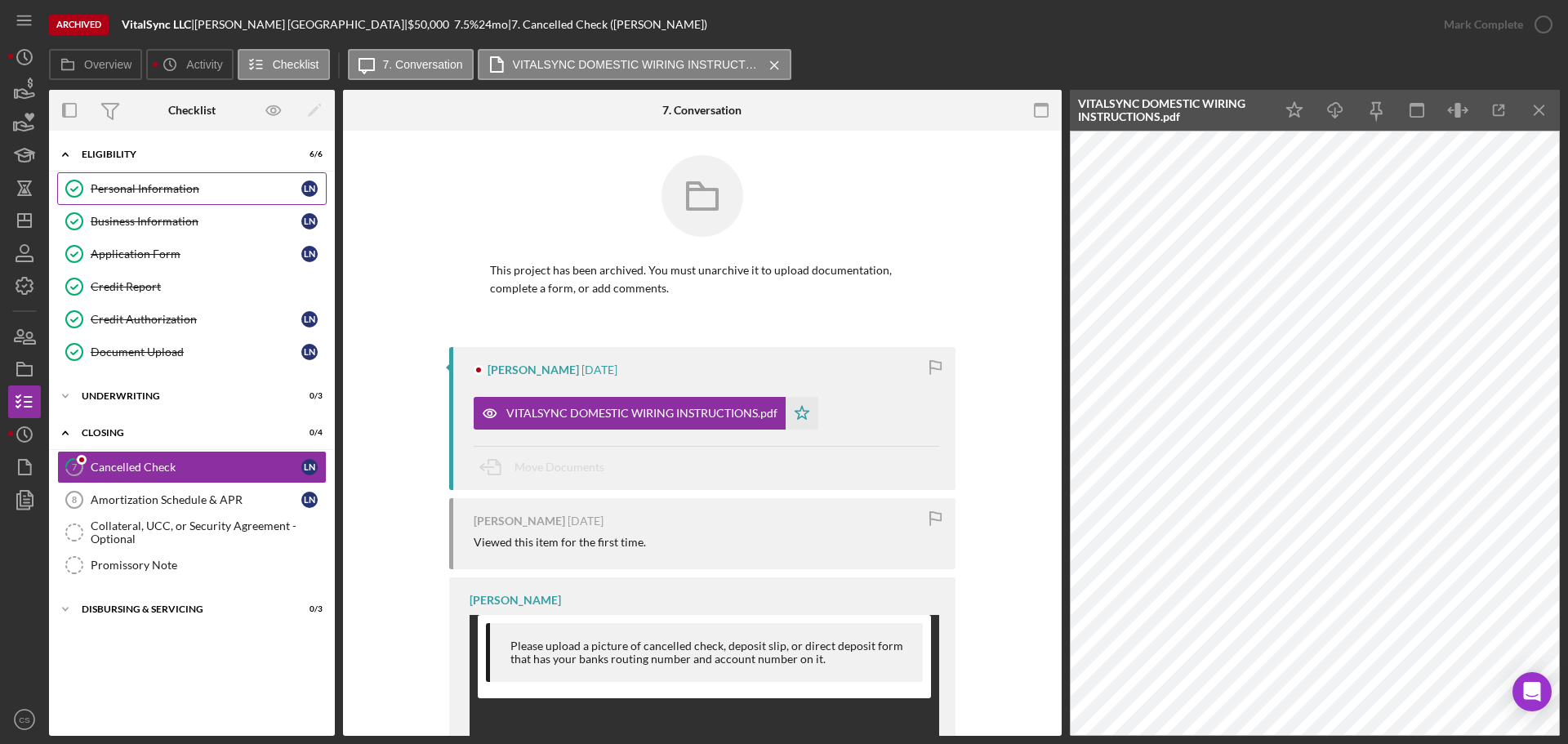
click at [129, 187] on div "Personal Information" at bounding box center [196, 188] width 210 height 13
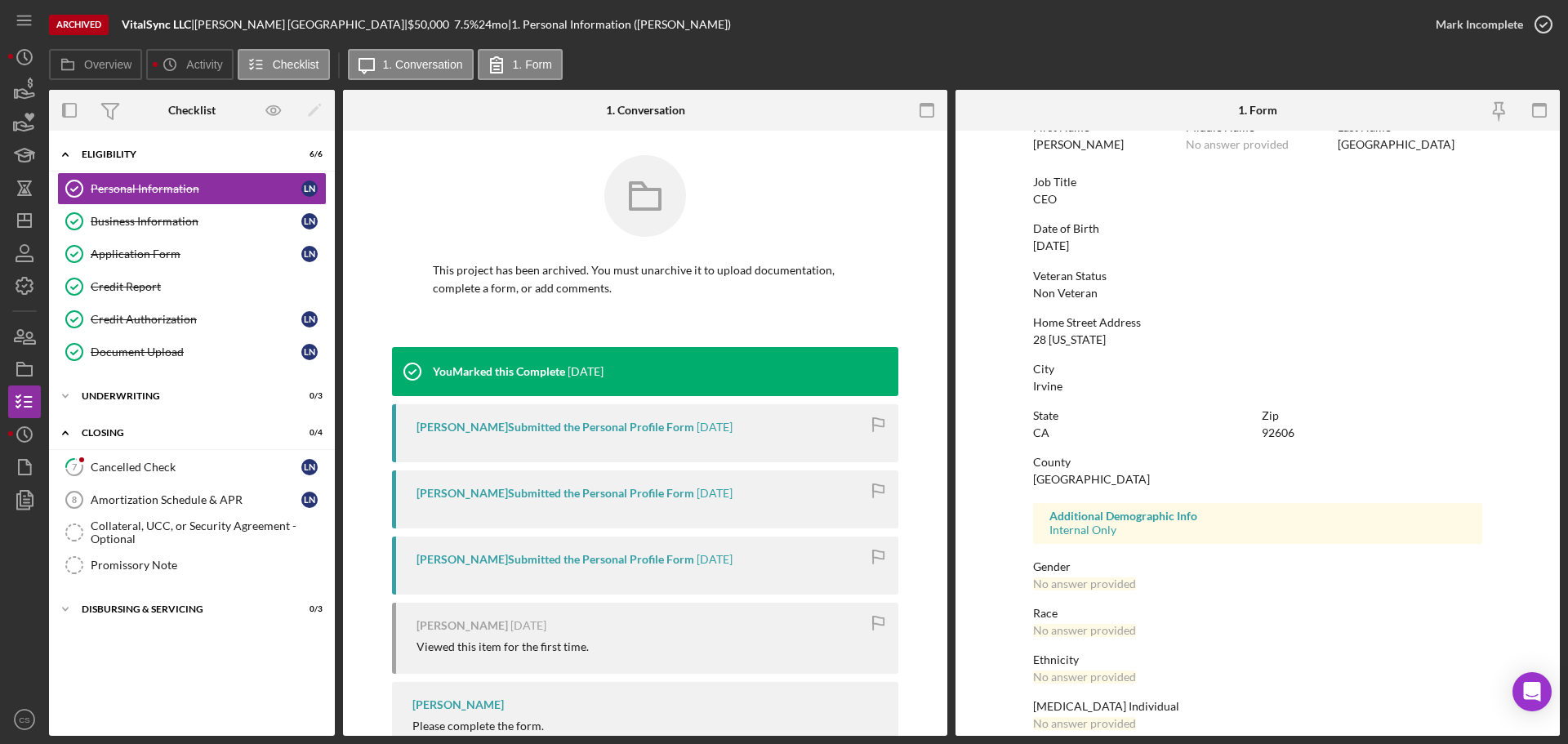
scroll to position [157, 0]
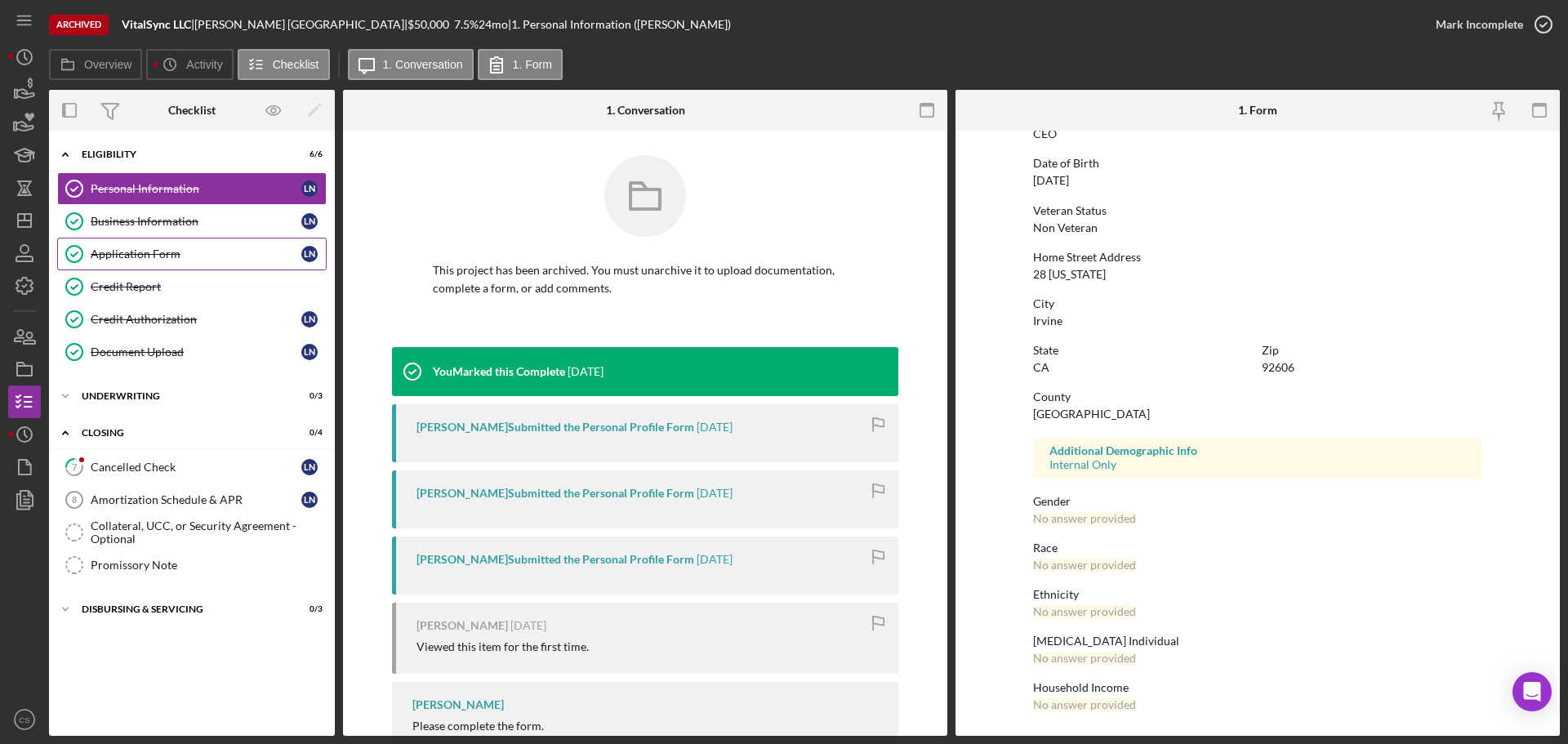
click at [172, 252] on div "Application Form" at bounding box center [196, 254] width 210 height 13
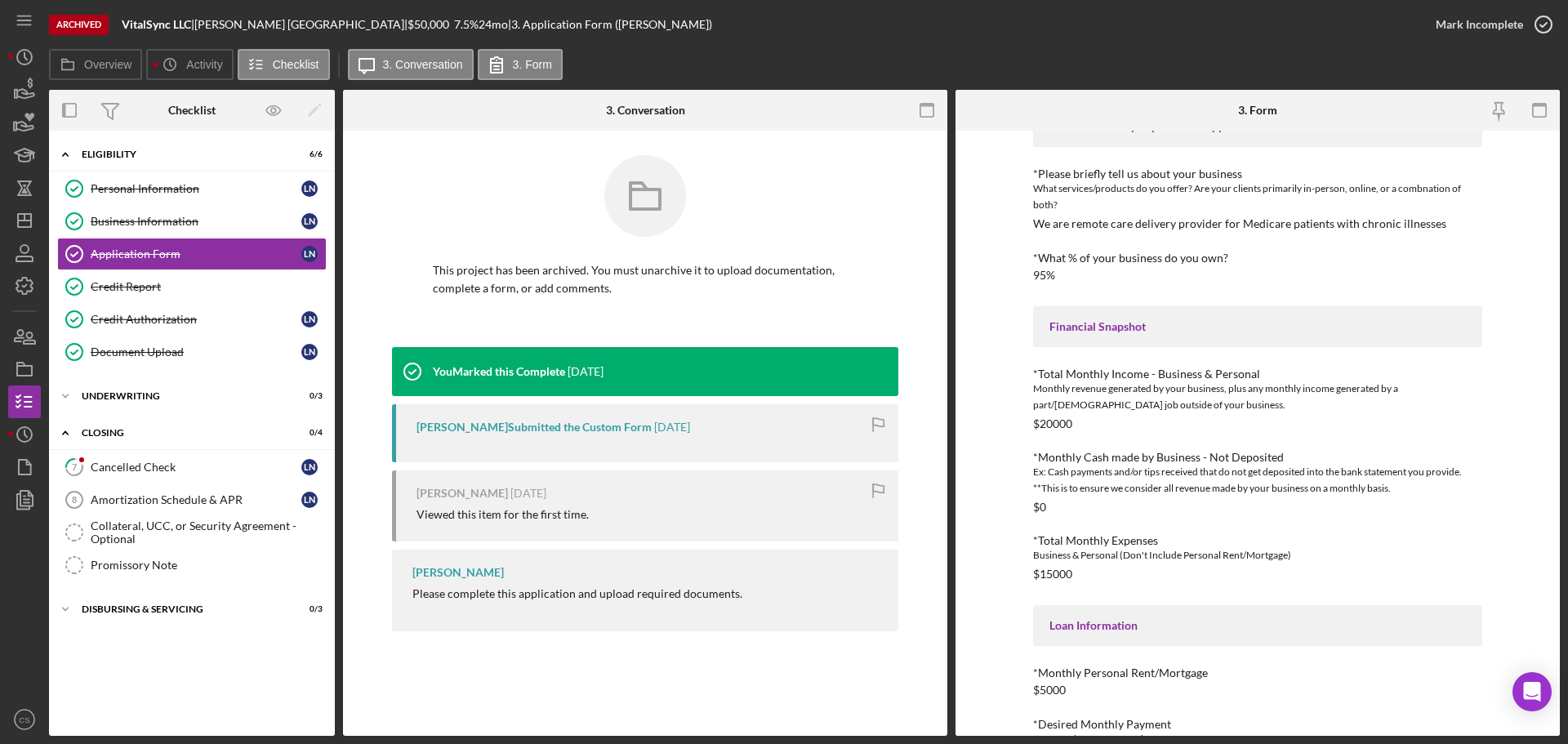
scroll to position [408, 0]
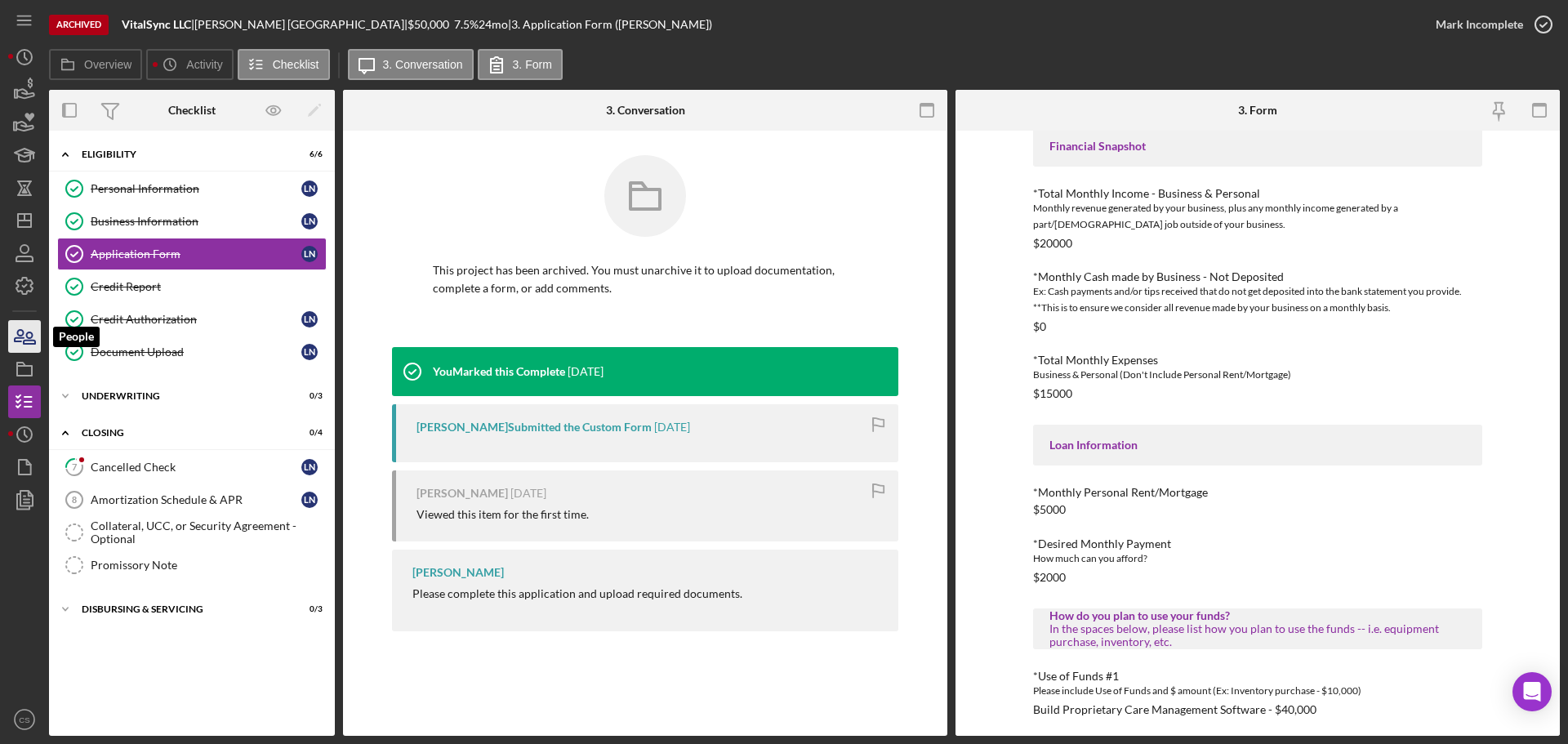
click at [26, 339] on icon "button" at bounding box center [24, 337] width 41 height 41
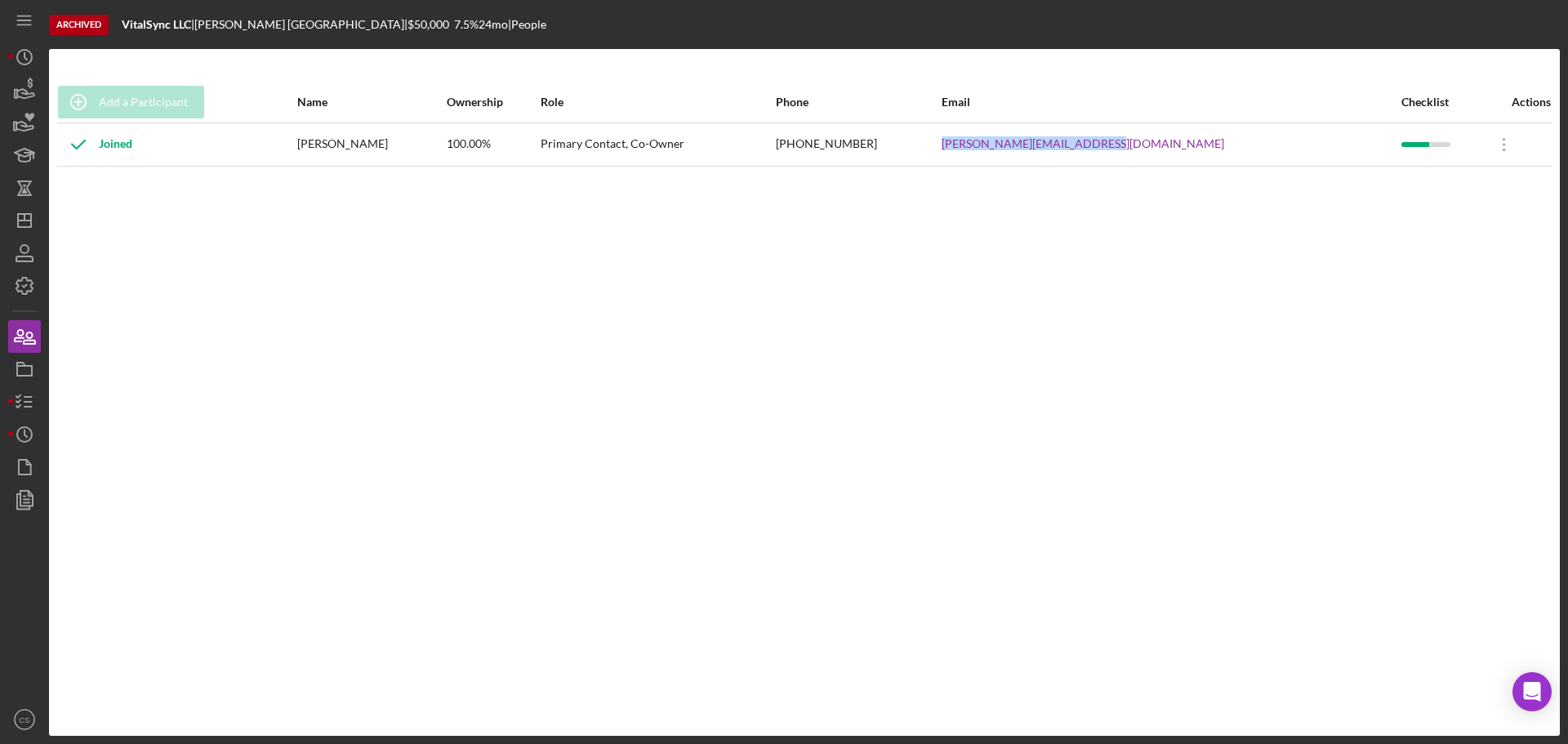
drag, startPoint x: 1274, startPoint y: 147, endPoint x: 1031, endPoint y: 148, distance: 243.0
click at [1031, 148] on tr "Joined [PERSON_NAME] 100.00% Primary Contact, Co-Owner [PHONE_NUMBER] [PERSON_N…" at bounding box center [804, 144] width 1494 height 44
copy tr "[PERSON_NAME][EMAIL_ADDRESS][DOMAIN_NAME]"
drag, startPoint x: 458, startPoint y: 141, endPoint x: 331, endPoint y: 146, distance: 127.1
click at [331, 146] on div "[PERSON_NAME]" at bounding box center [370, 145] width 147 height 41
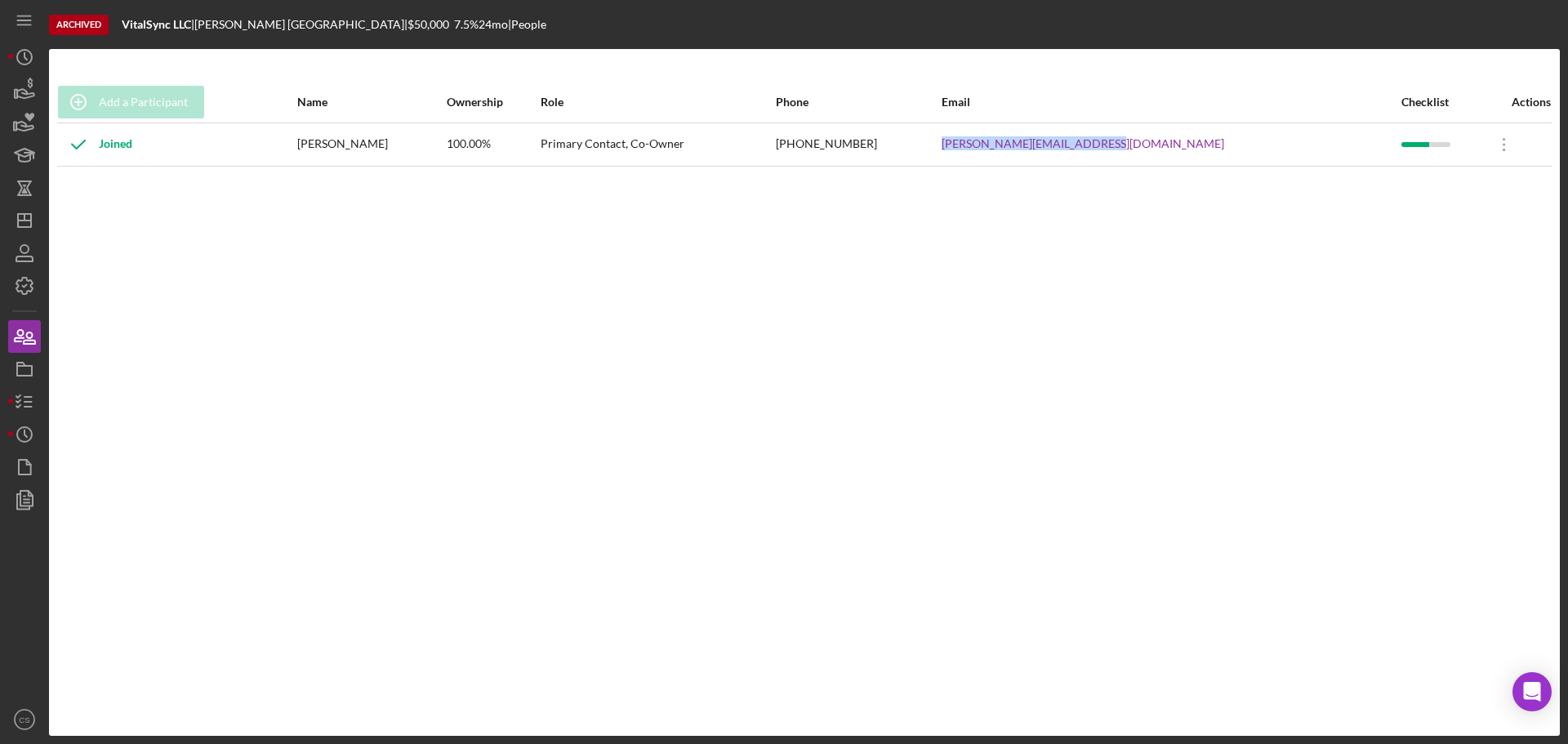
copy div "[PERSON_NAME]"
drag, startPoint x: 191, startPoint y: 24, endPoint x: 124, endPoint y: 32, distance: 67.5
click at [124, 32] on div "Archived VitalSync LLC | [PERSON_NAME] | $50,000 7.5 % 24 mo | People" at bounding box center [804, 24] width 1511 height 49
copy b "VitalSync LLC"
click at [24, 415] on icon "button" at bounding box center [24, 402] width 41 height 41
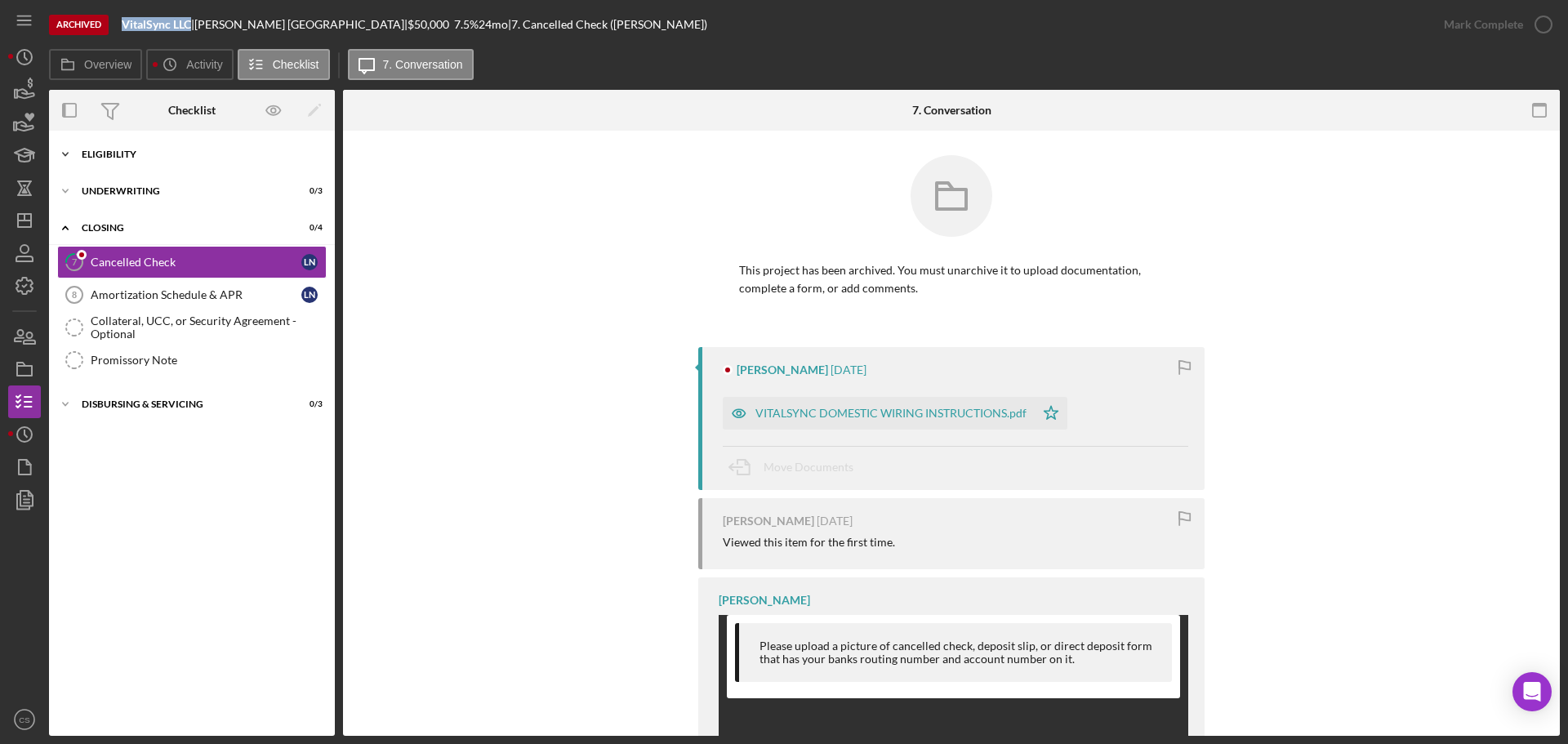
click at [187, 162] on div "Icon/Expander Eligibility 6 / 6" at bounding box center [192, 154] width 286 height 32
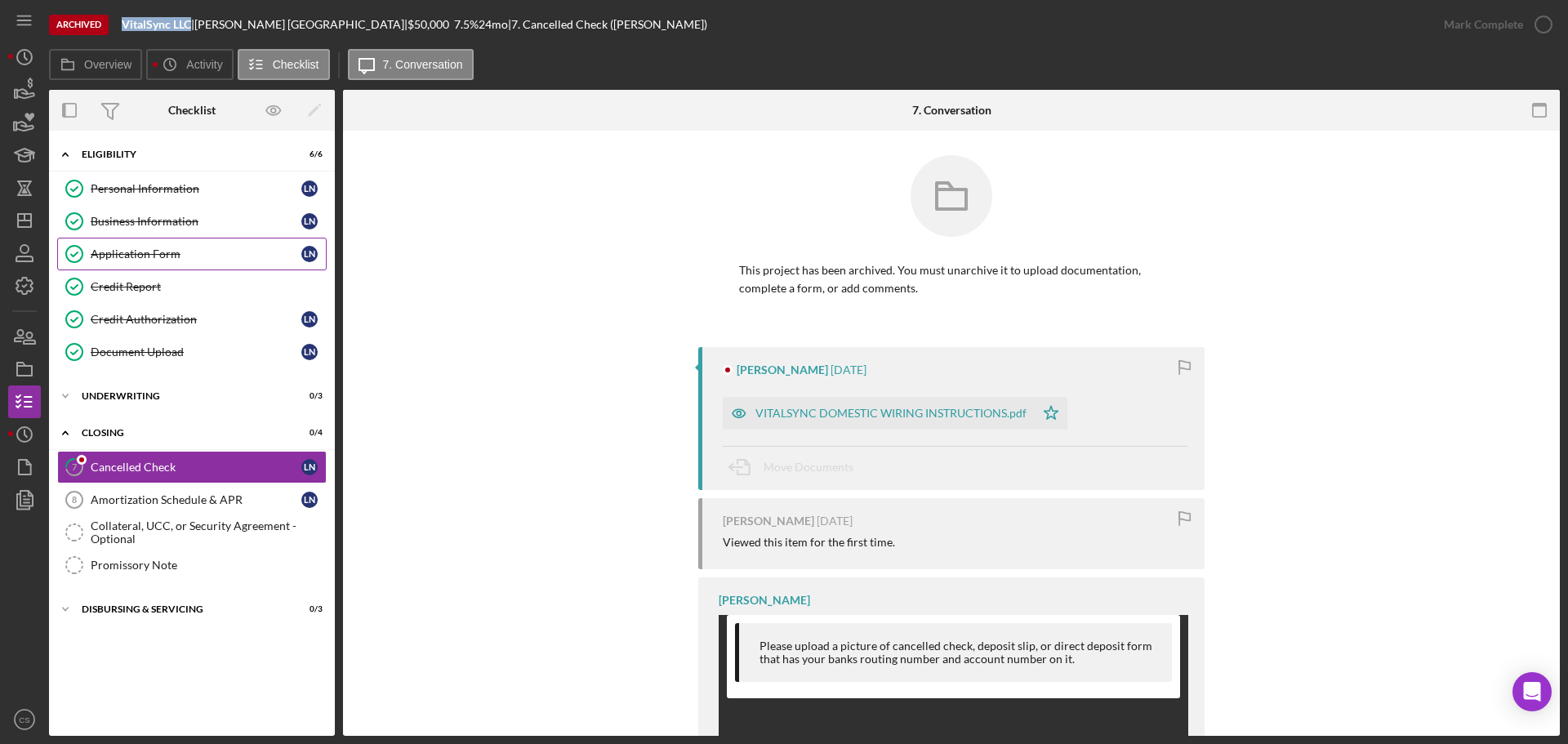
click at [161, 254] on div "Application Form" at bounding box center [196, 254] width 210 height 13
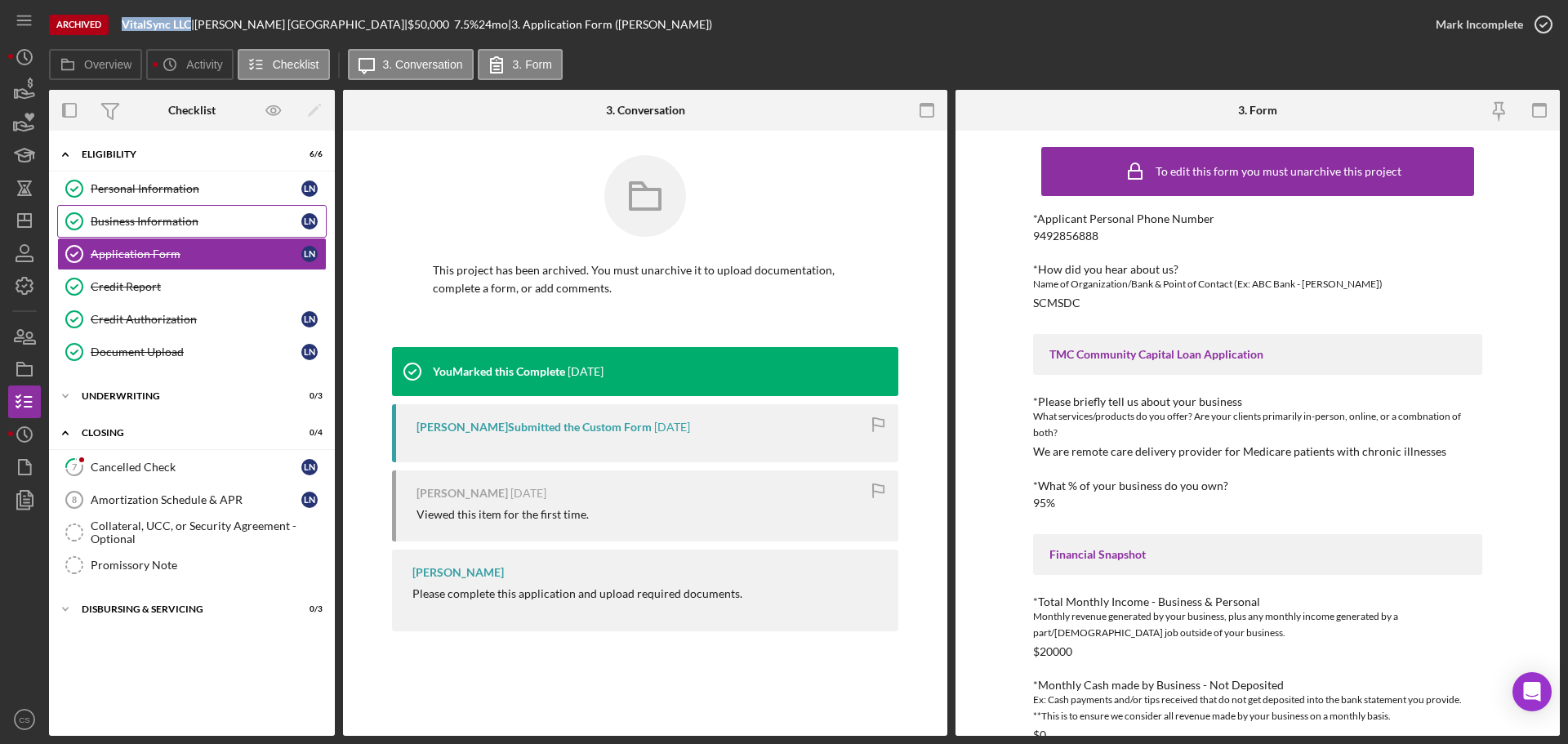
click at [137, 228] on div "Business Information" at bounding box center [196, 222] width 210 height 13
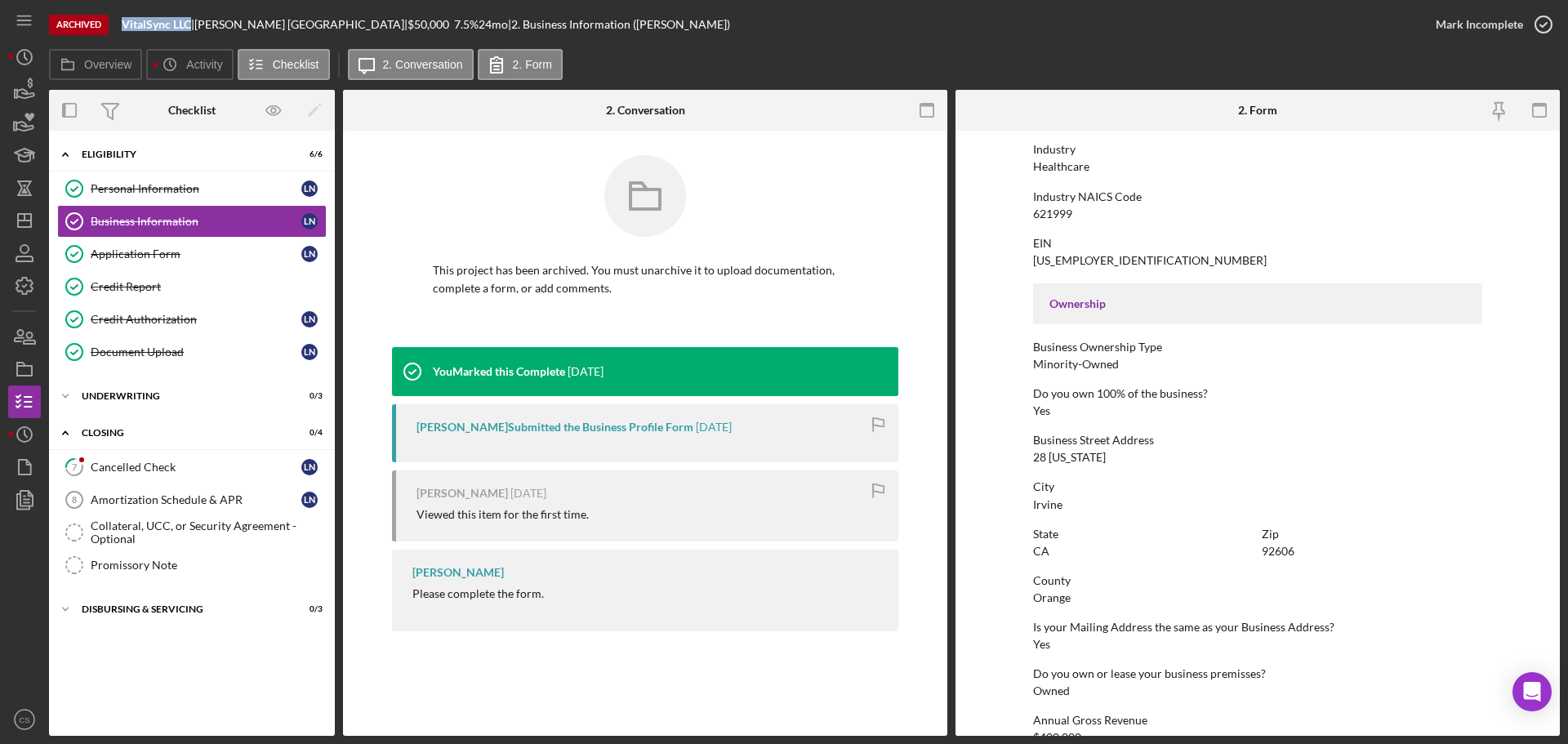
scroll to position [408, 0]
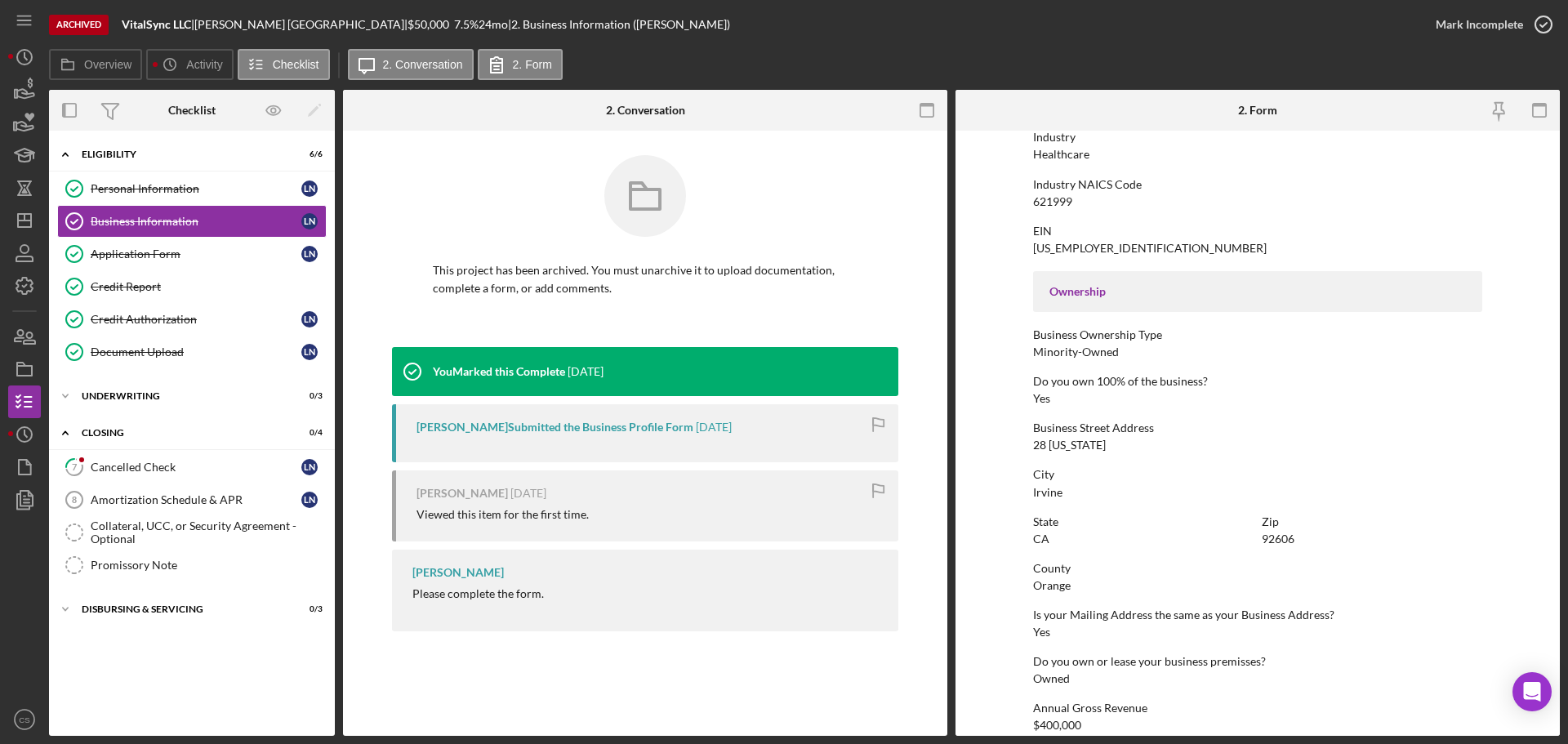
click at [902, 35] on div "Archived VitalSync LLC | [PERSON_NAME] | $50,000 7.5 % 24 mo | 2. Business Info…" at bounding box center [733, 24] width 1370 height 49
click at [606, 682] on div "Business Information Business Information This project has been archived. You m…" at bounding box center [645, 433] width 605 height 605
click at [843, 54] on div "Overview Icon/History Activity Checklist Icon/Message 2. Conversation 2. Form" at bounding box center [804, 65] width 1511 height 32
